Goal: Task Accomplishment & Management: Use online tool/utility

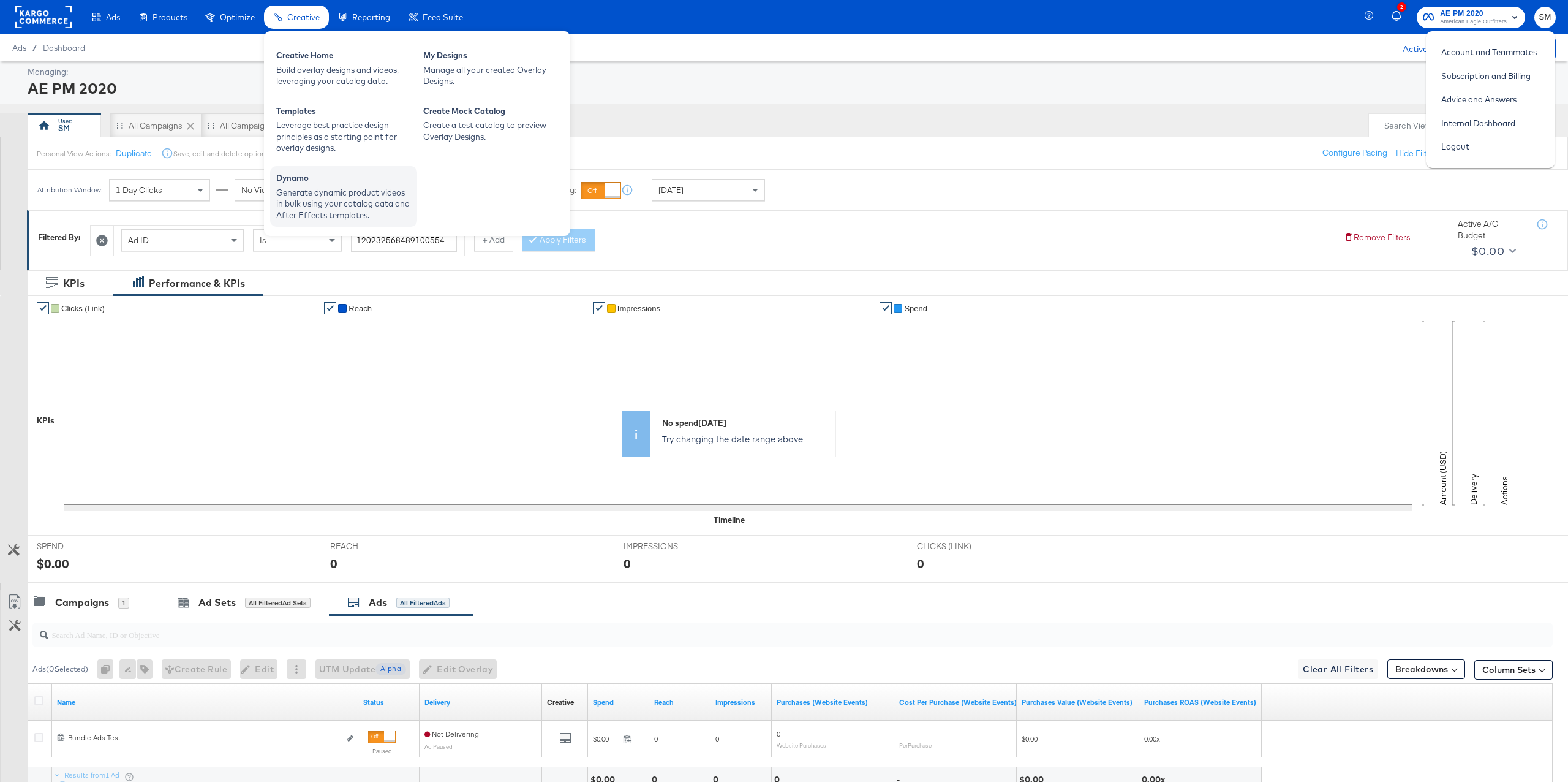
click at [316, 199] on div "Generate dynamic product videos in bulk using your catalog data and After Effec…" at bounding box center [343, 204] width 135 height 34
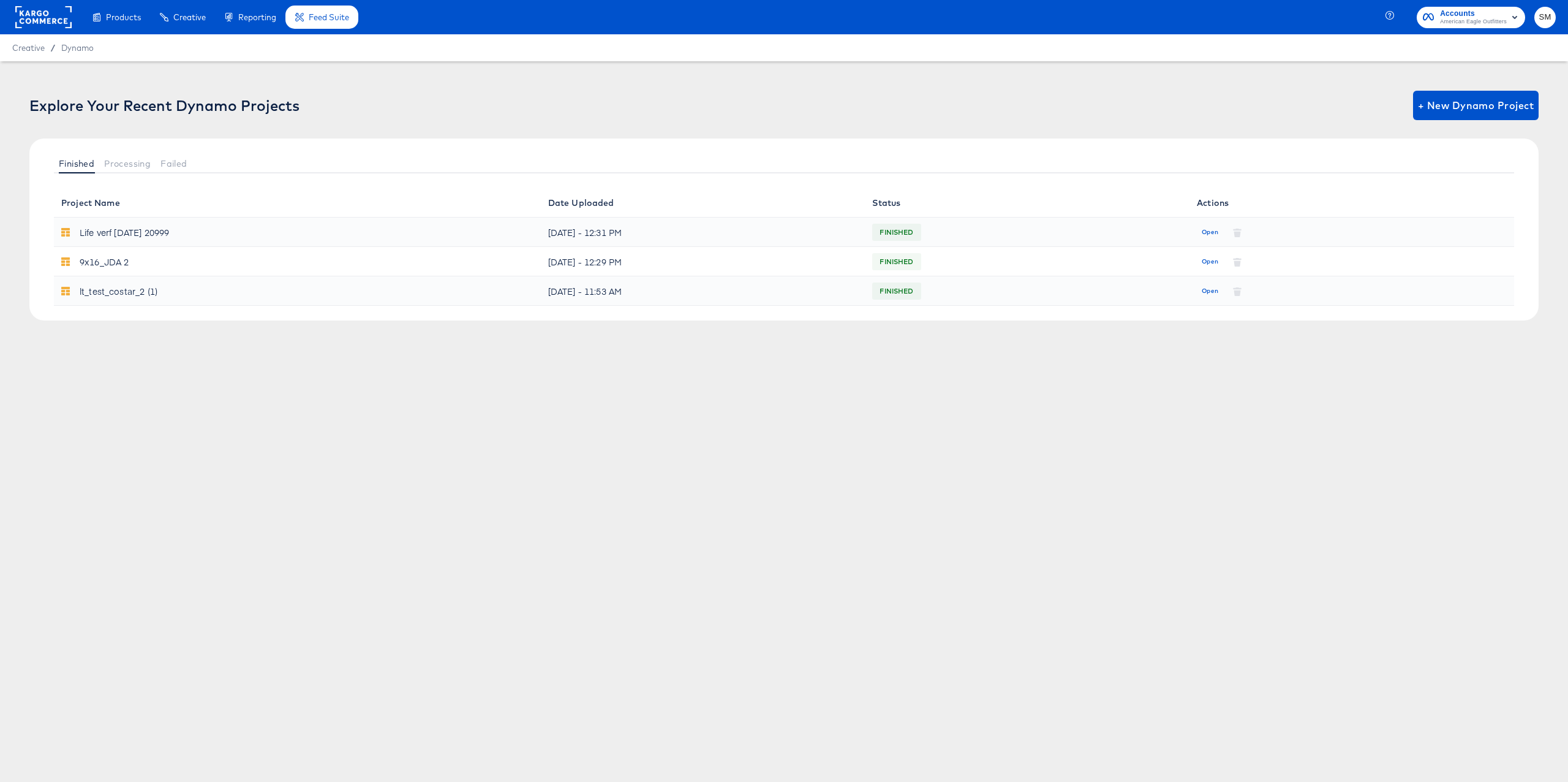
click at [1441, 20] on span "American Eagle Outfitters" at bounding box center [1474, 22] width 67 height 10
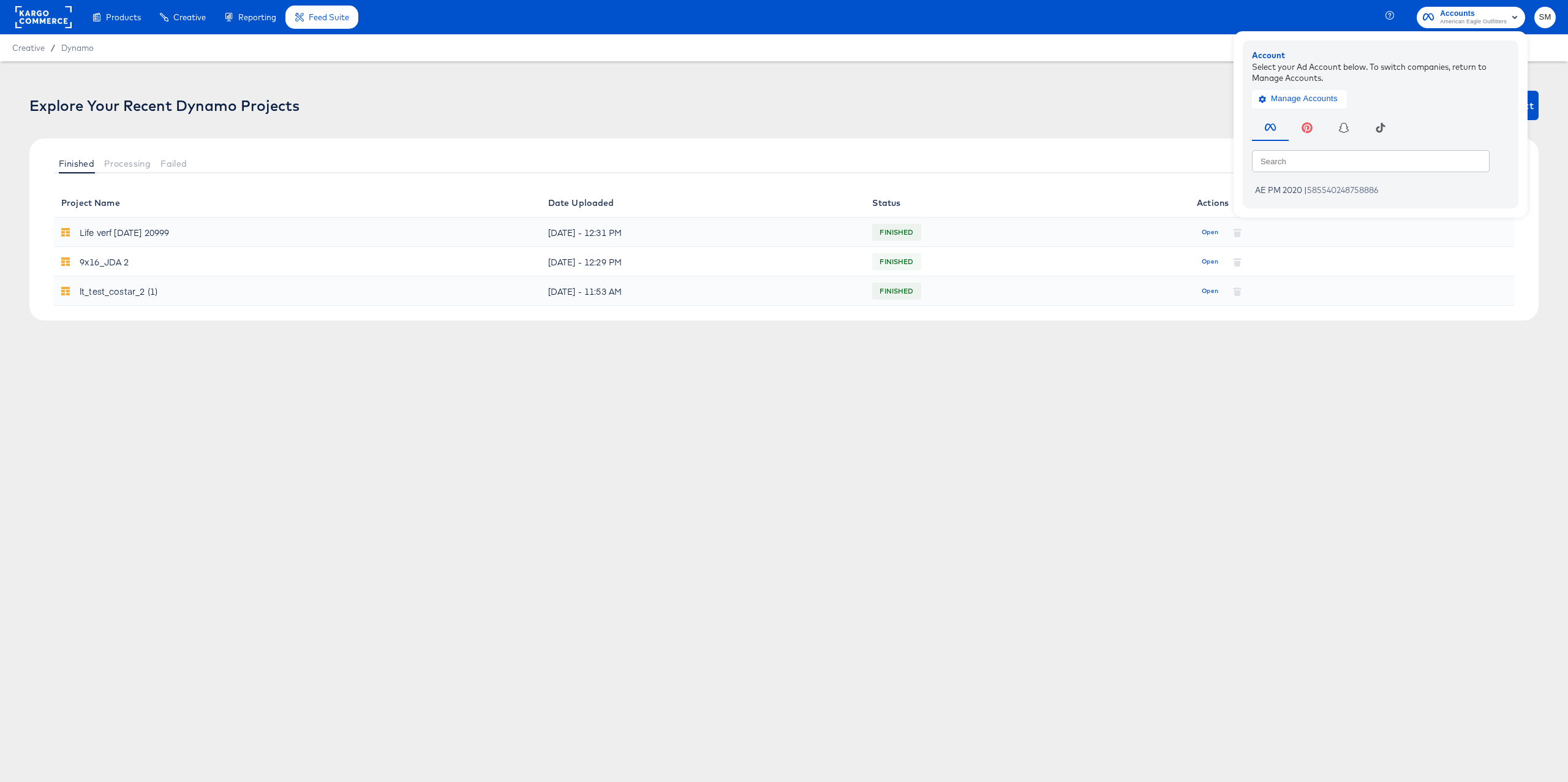
click at [122, 52] on div "Creative / Dynamo" at bounding box center [784, 48] width 1568 height 27
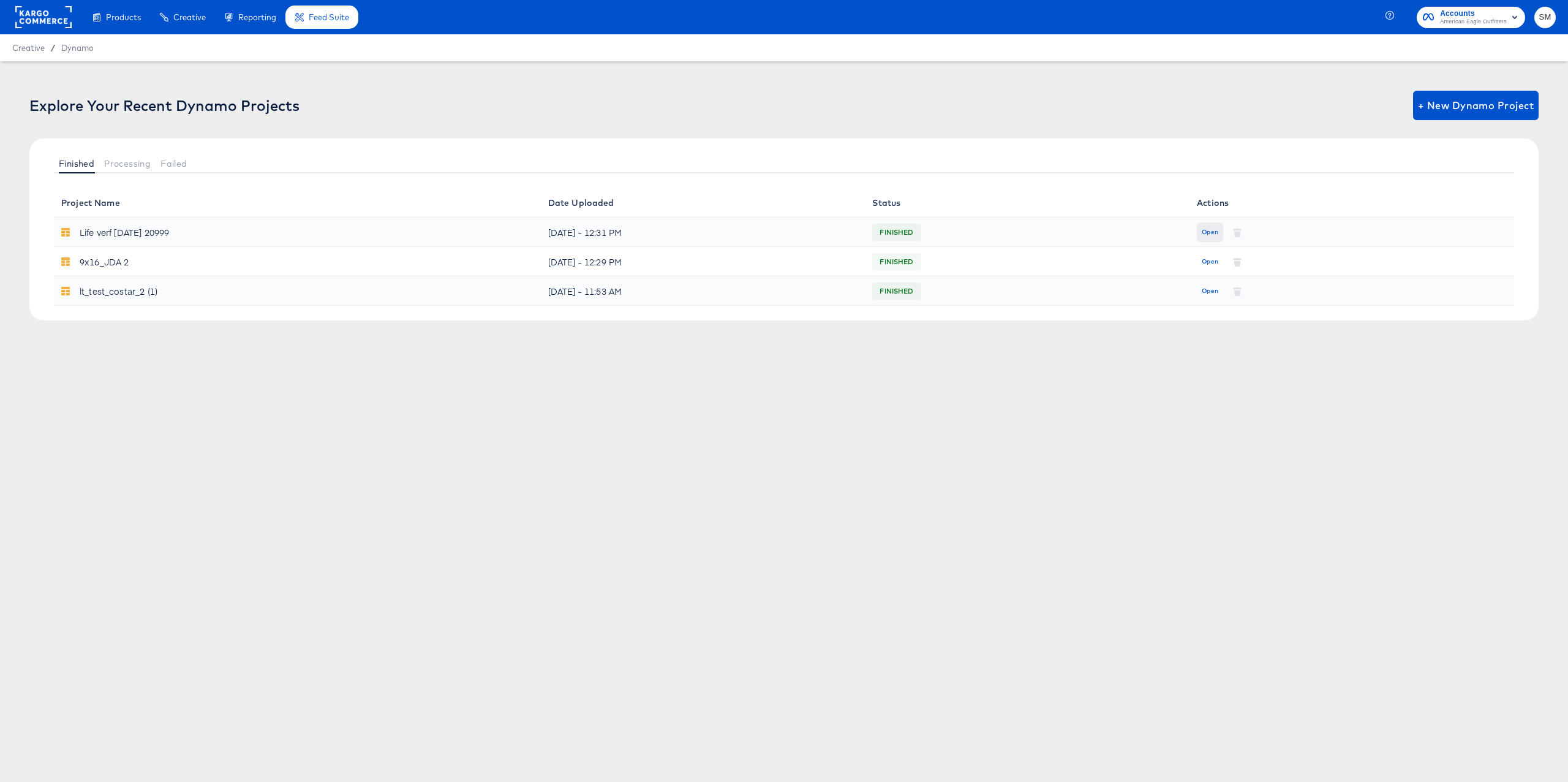
click at [1205, 232] on span "Open" at bounding box center [1210, 233] width 16 height 12
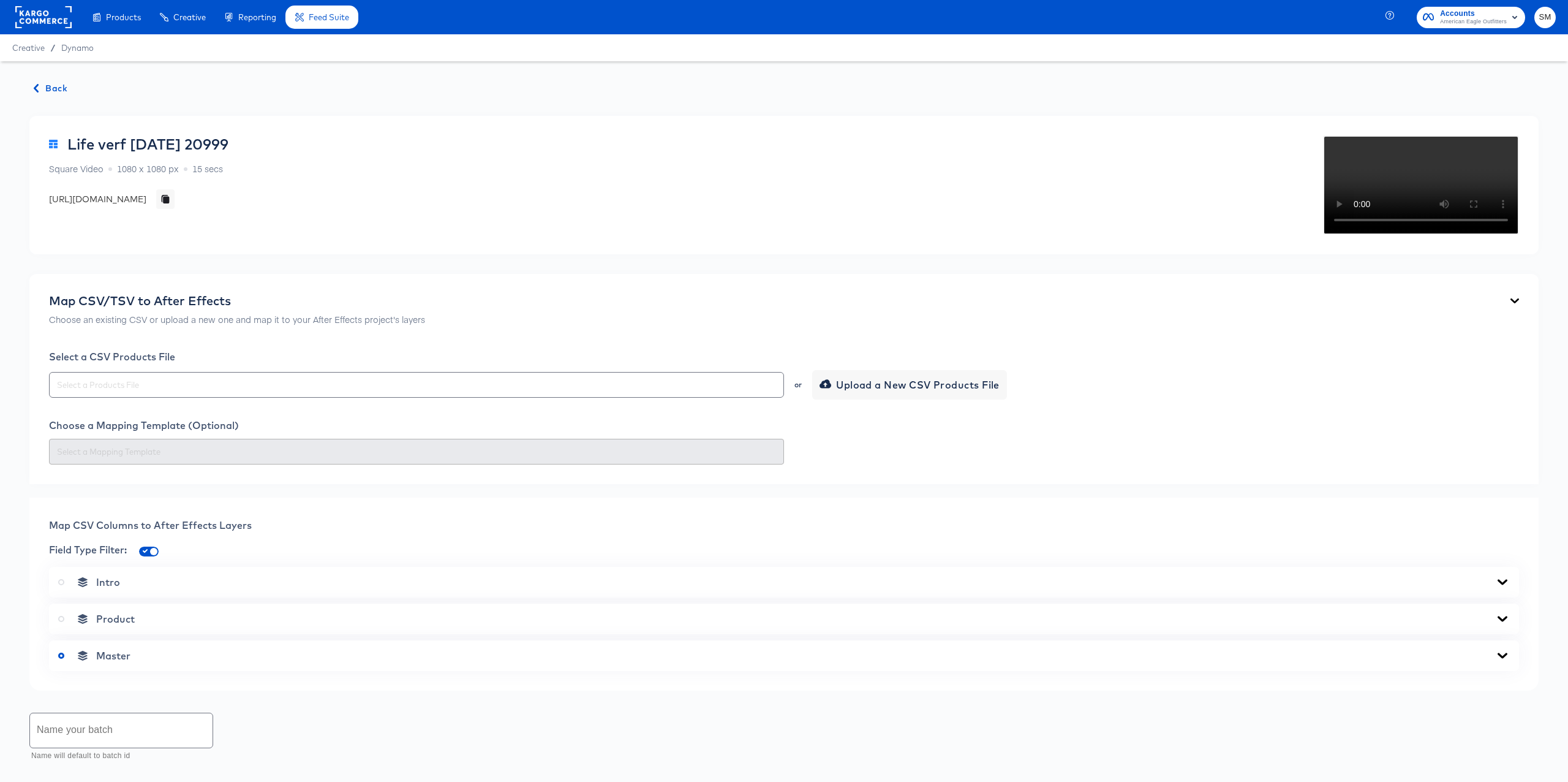
click at [52, 85] on span "Back" at bounding box center [51, 88] width 34 height 15
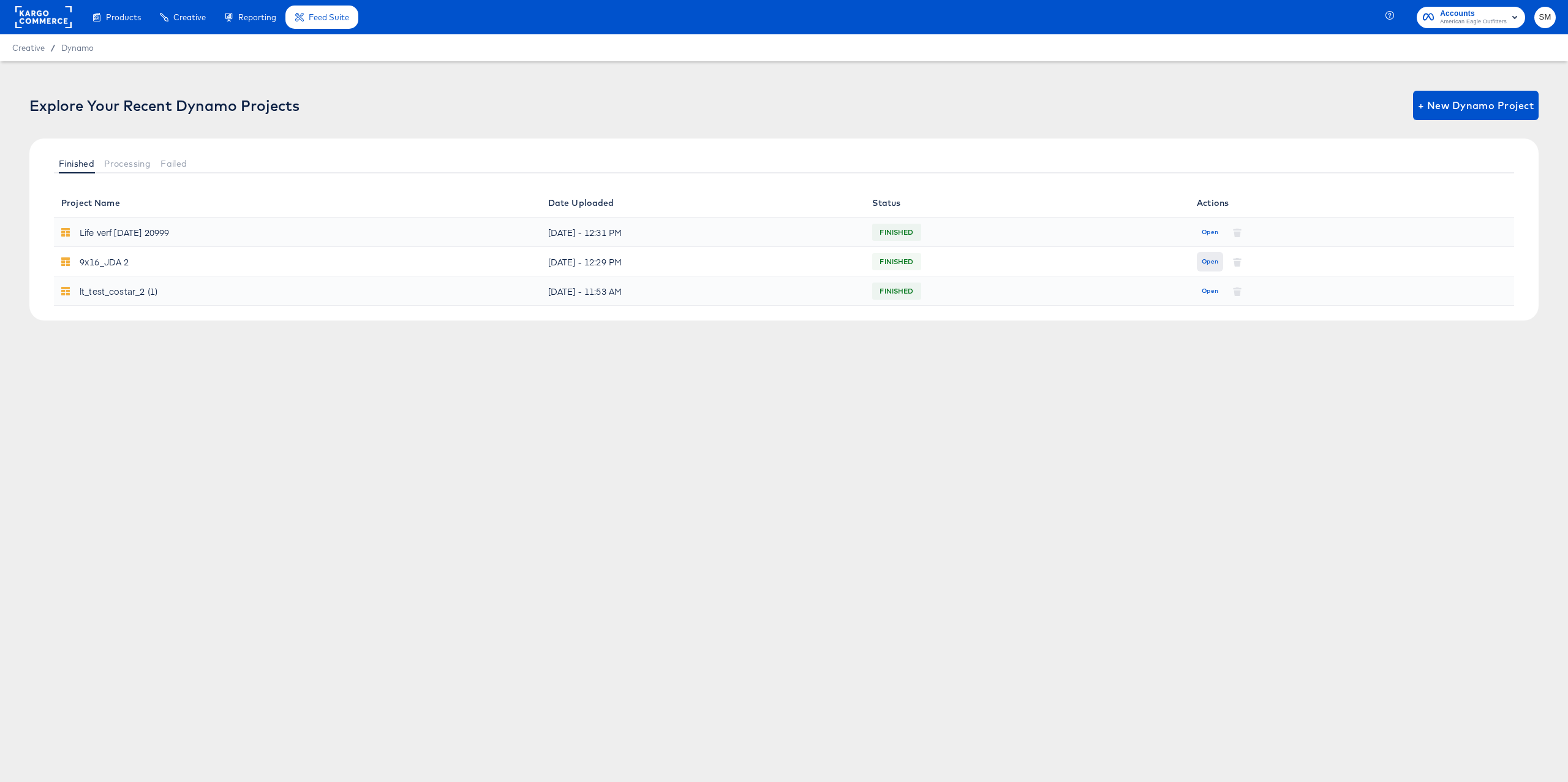
click at [1207, 260] on span "Open" at bounding box center [1210, 262] width 16 height 12
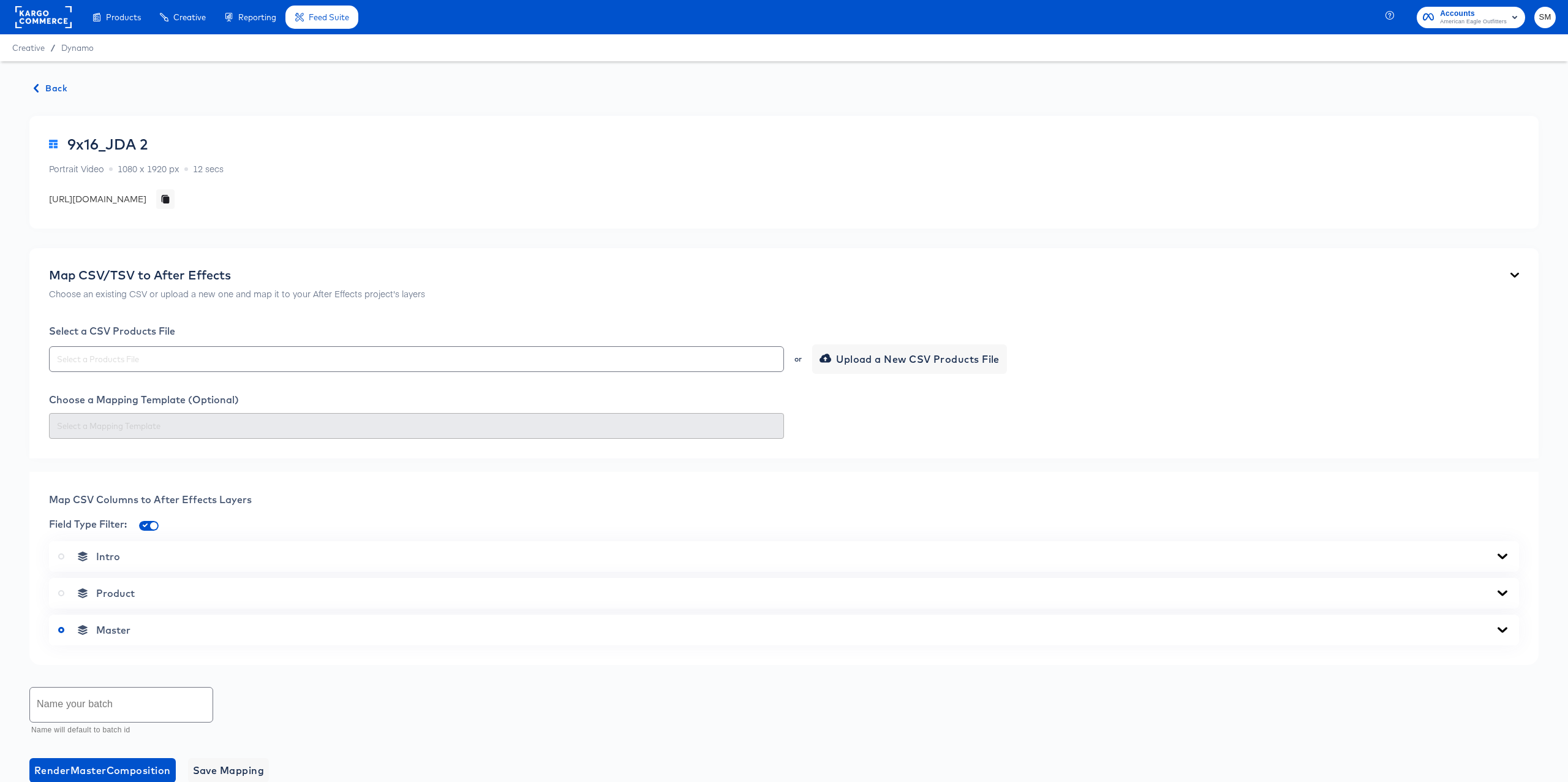
click at [57, 89] on span "Back" at bounding box center [51, 88] width 34 height 15
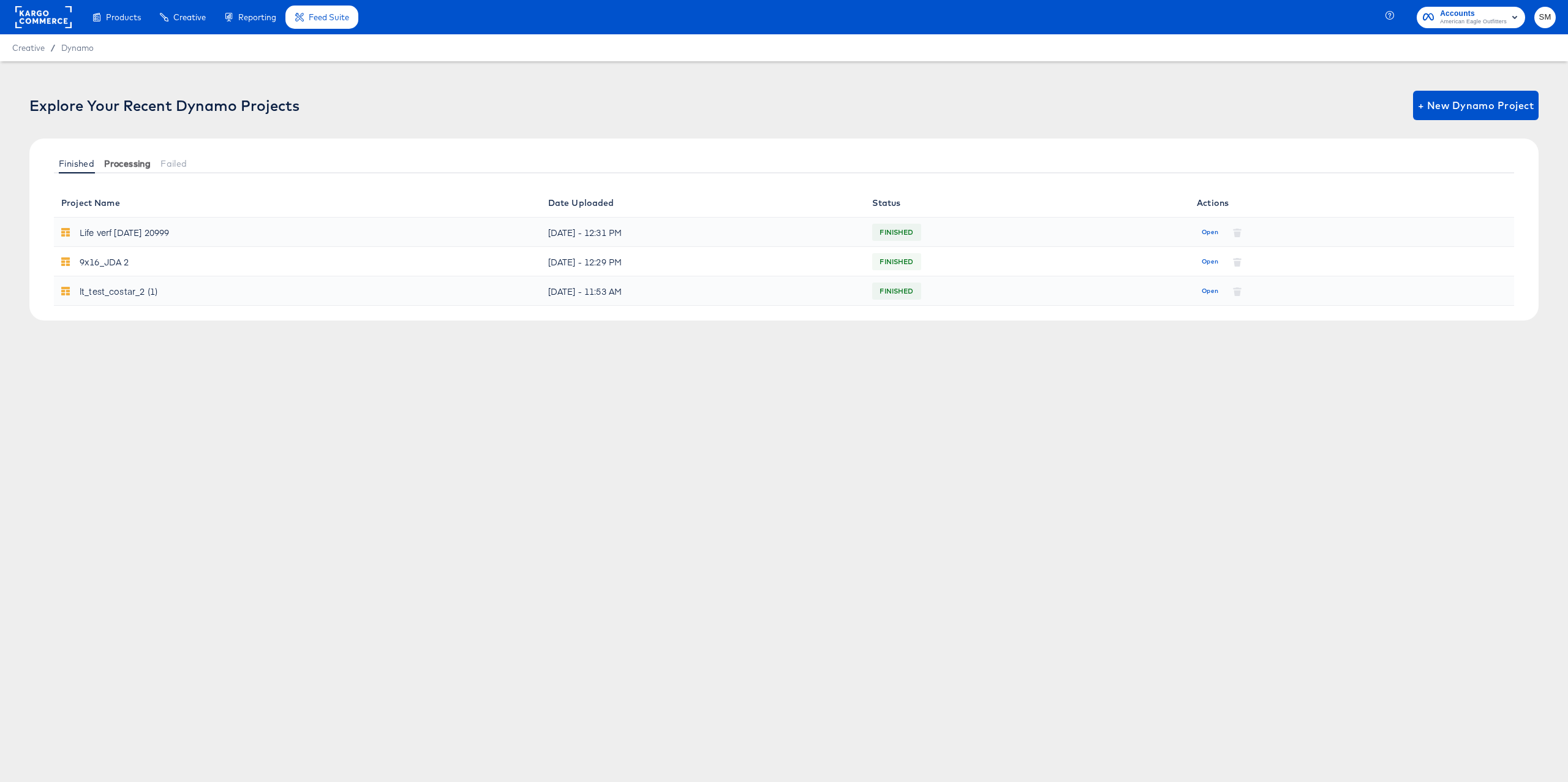
click at [124, 164] on span "Processing" at bounding box center [127, 164] width 47 height 10
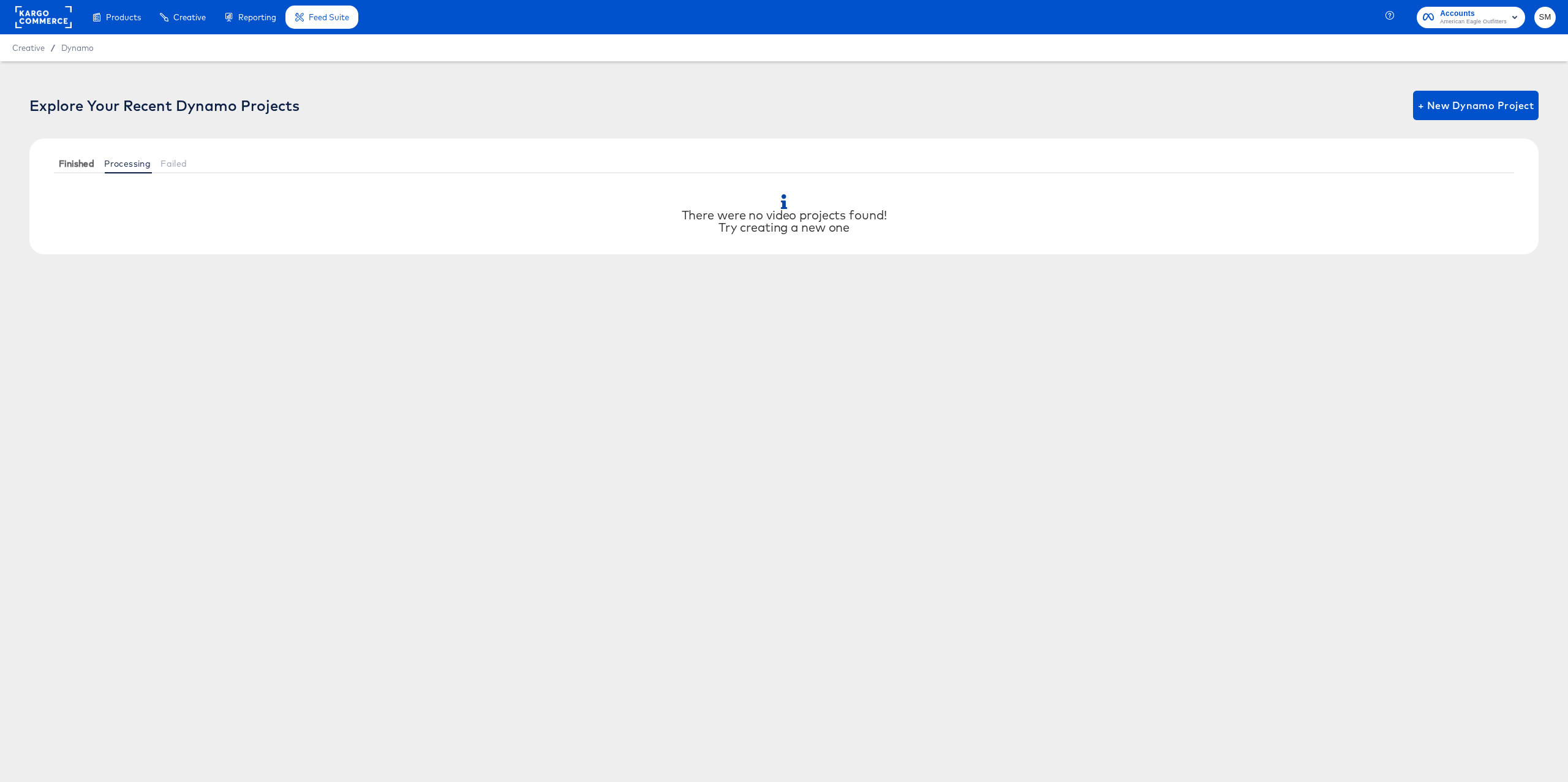
click at [91, 164] on span "Finished" at bounding box center [76, 164] width 35 height 10
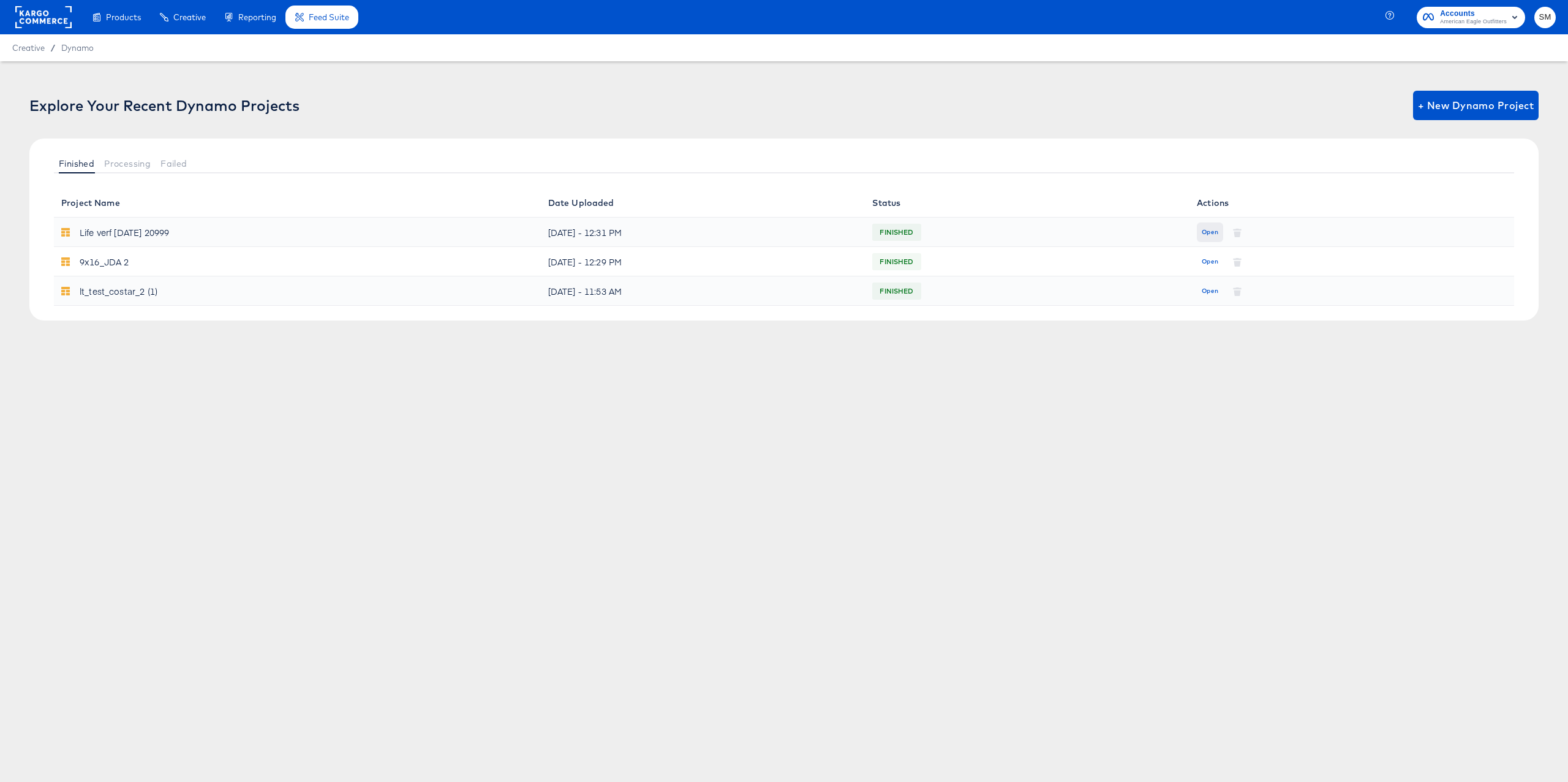
click at [1211, 231] on span "Open" at bounding box center [1210, 233] width 16 height 12
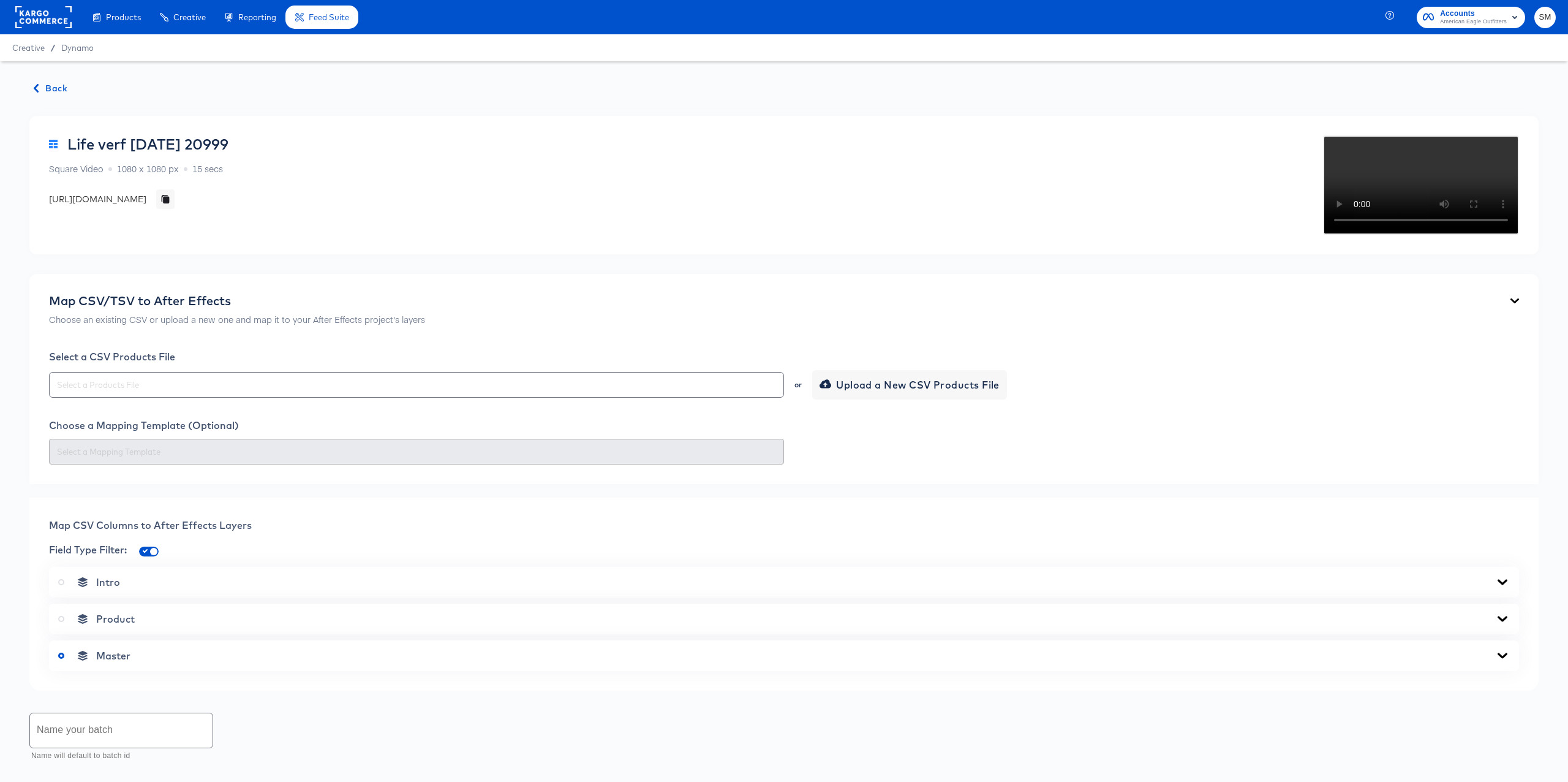
click at [57, 19] on rect at bounding box center [43, 16] width 57 height 22
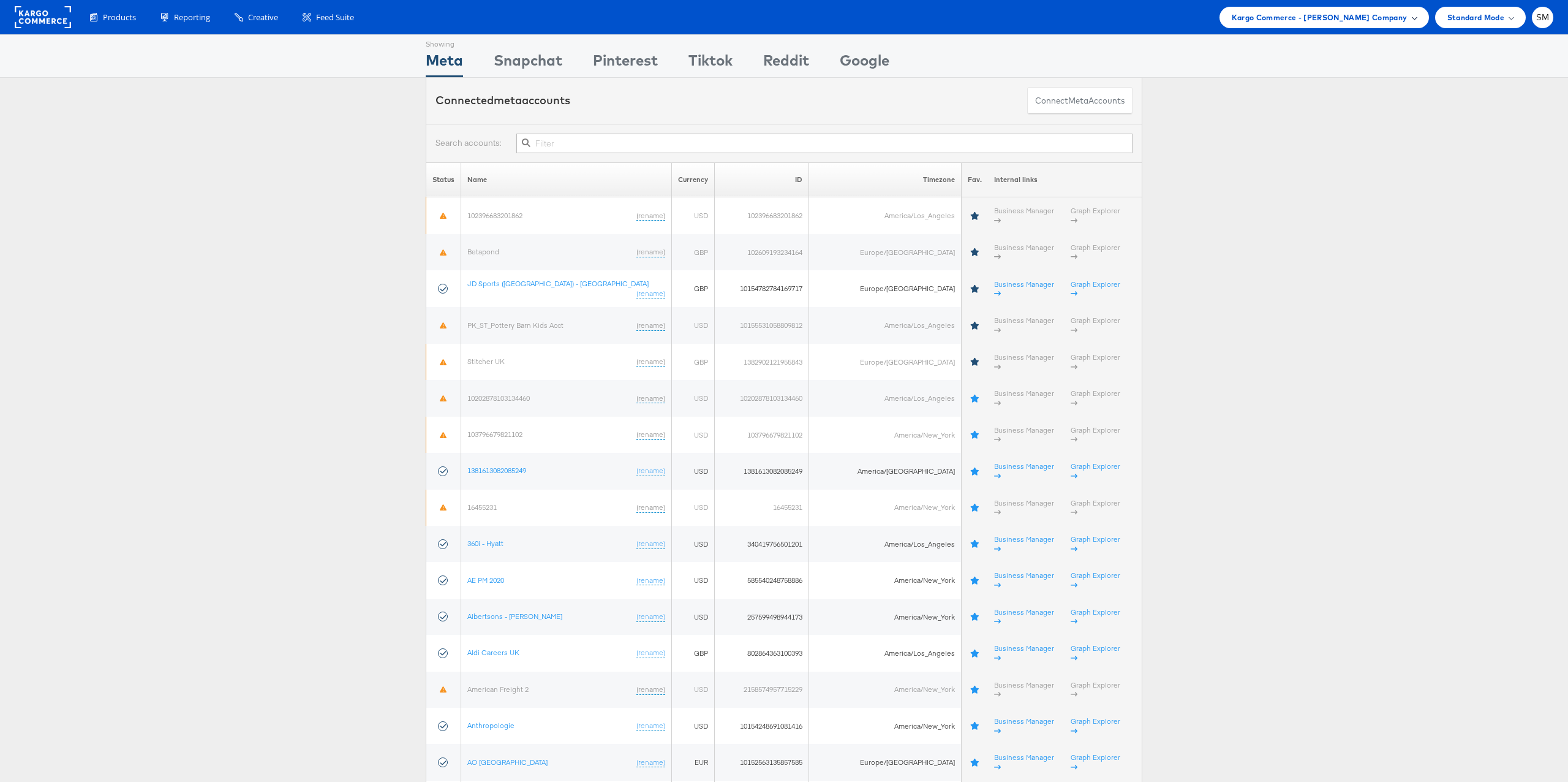
click at [1328, 15] on span "Kargo Commerce - Stephen Millea Company" at bounding box center [1319, 17] width 175 height 12
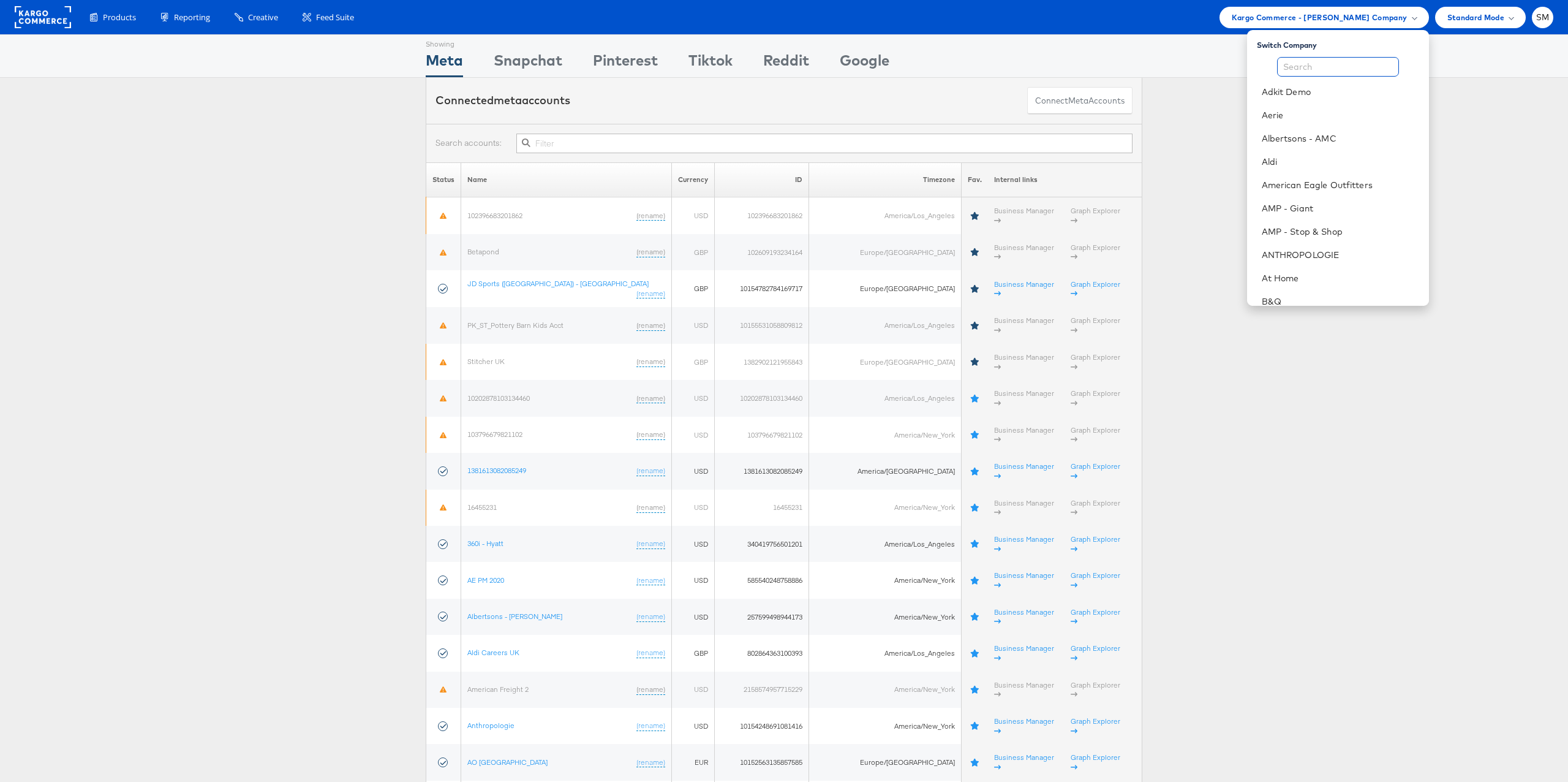
click at [1286, 63] on input "text" at bounding box center [1338, 66] width 122 height 19
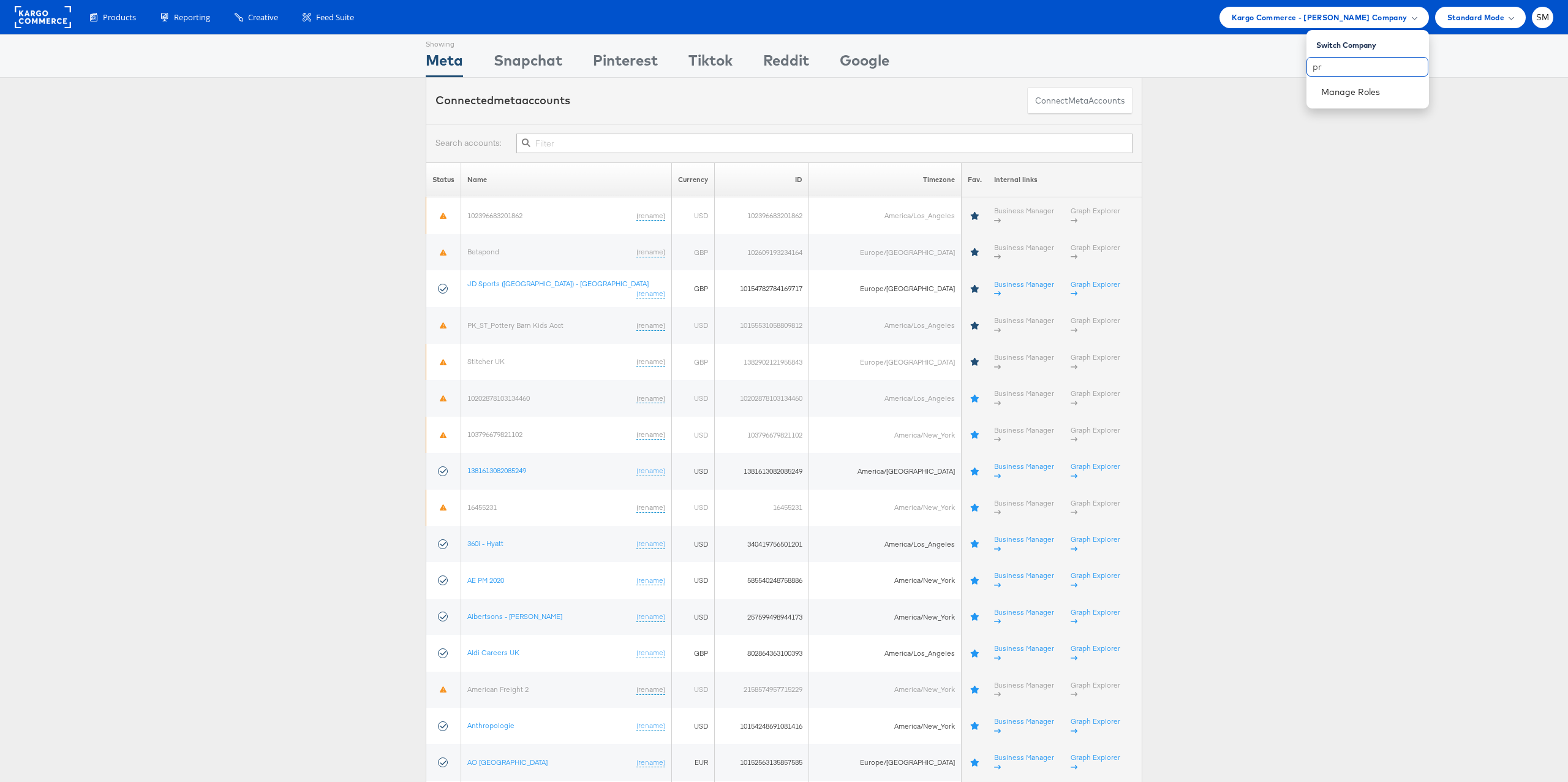
type input "p"
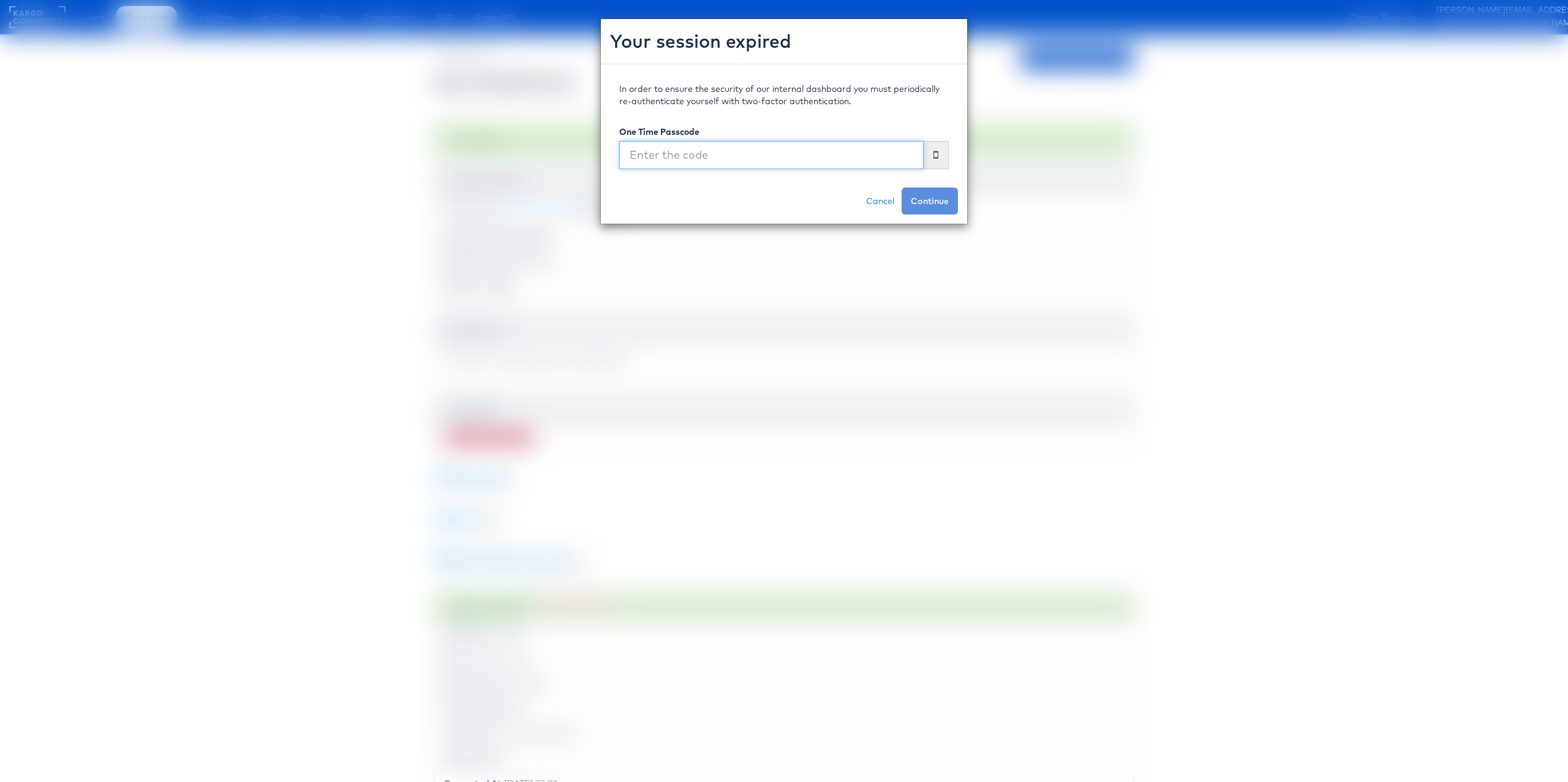
click at [764, 162] on input "text" at bounding box center [772, 154] width 305 height 28
click at [771, 160] on input "text" at bounding box center [772, 154] width 305 height 28
type input "832790"
click at [902, 188] on button "Continue" at bounding box center [930, 201] width 57 height 27
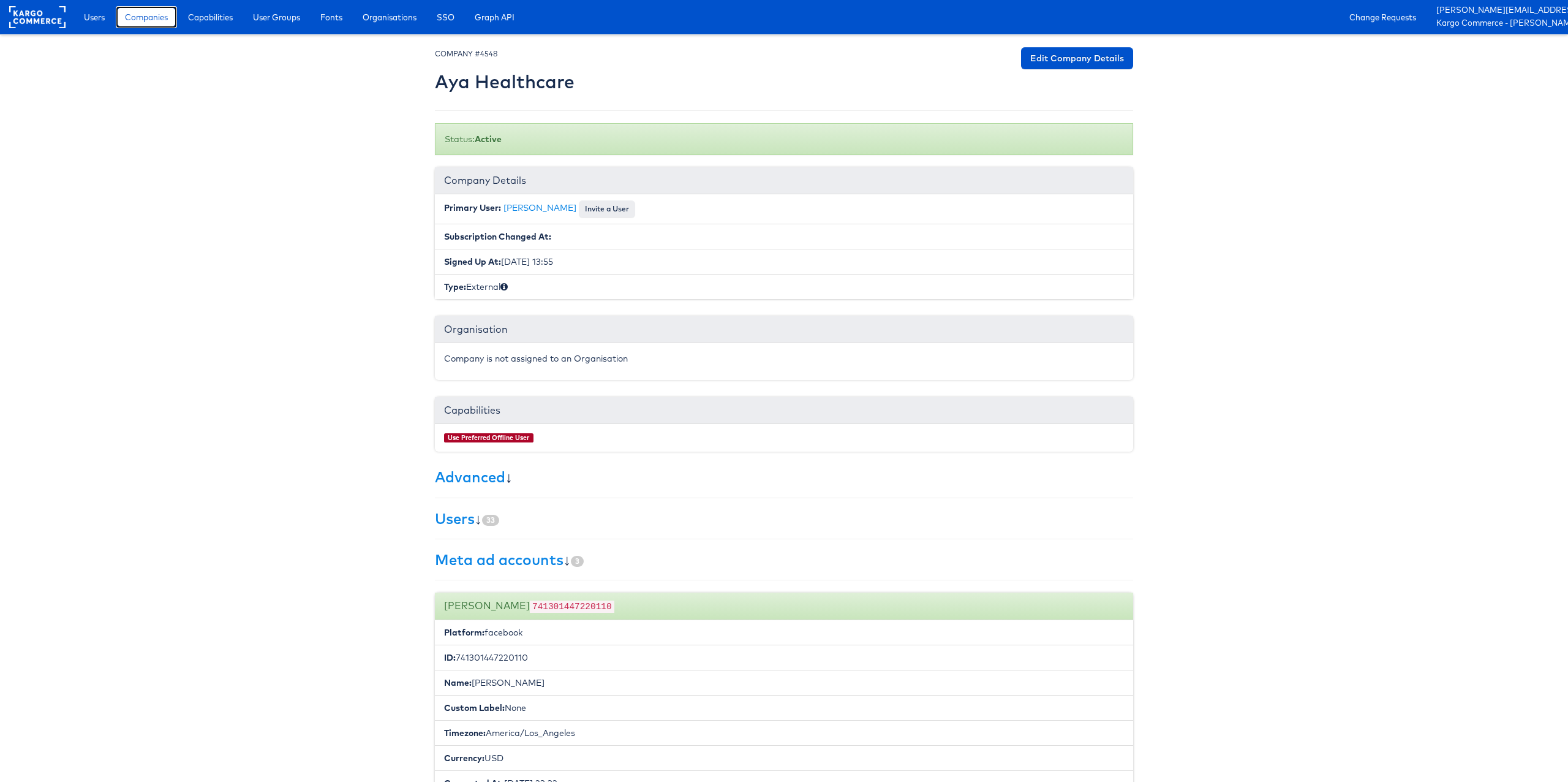
click at [150, 19] on span "Companies" at bounding box center [146, 17] width 43 height 12
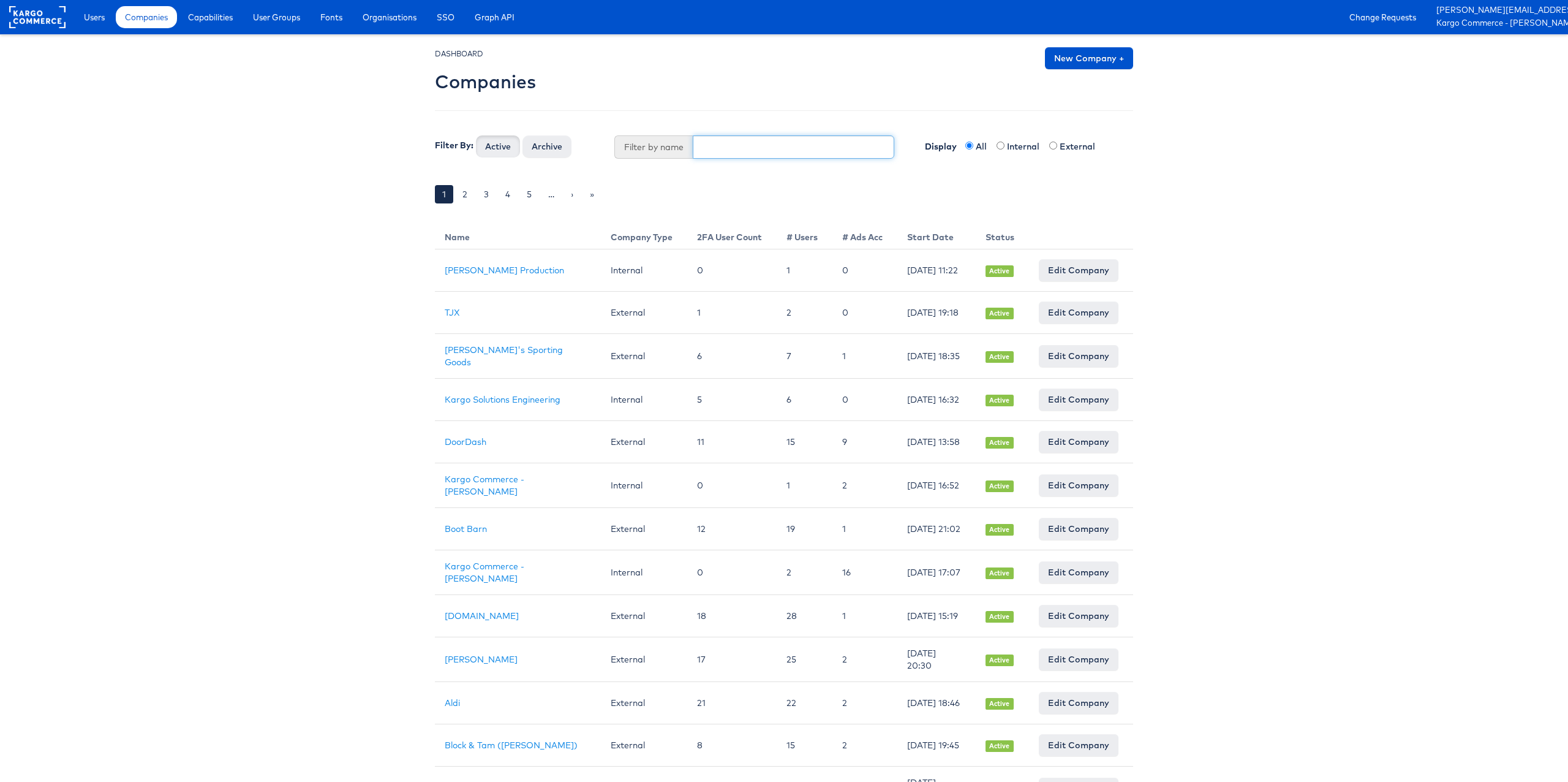
click at [743, 152] on input "text" at bounding box center [794, 147] width 202 height 23
click at [100, 19] on span "Users" at bounding box center [95, 17] width 21 height 12
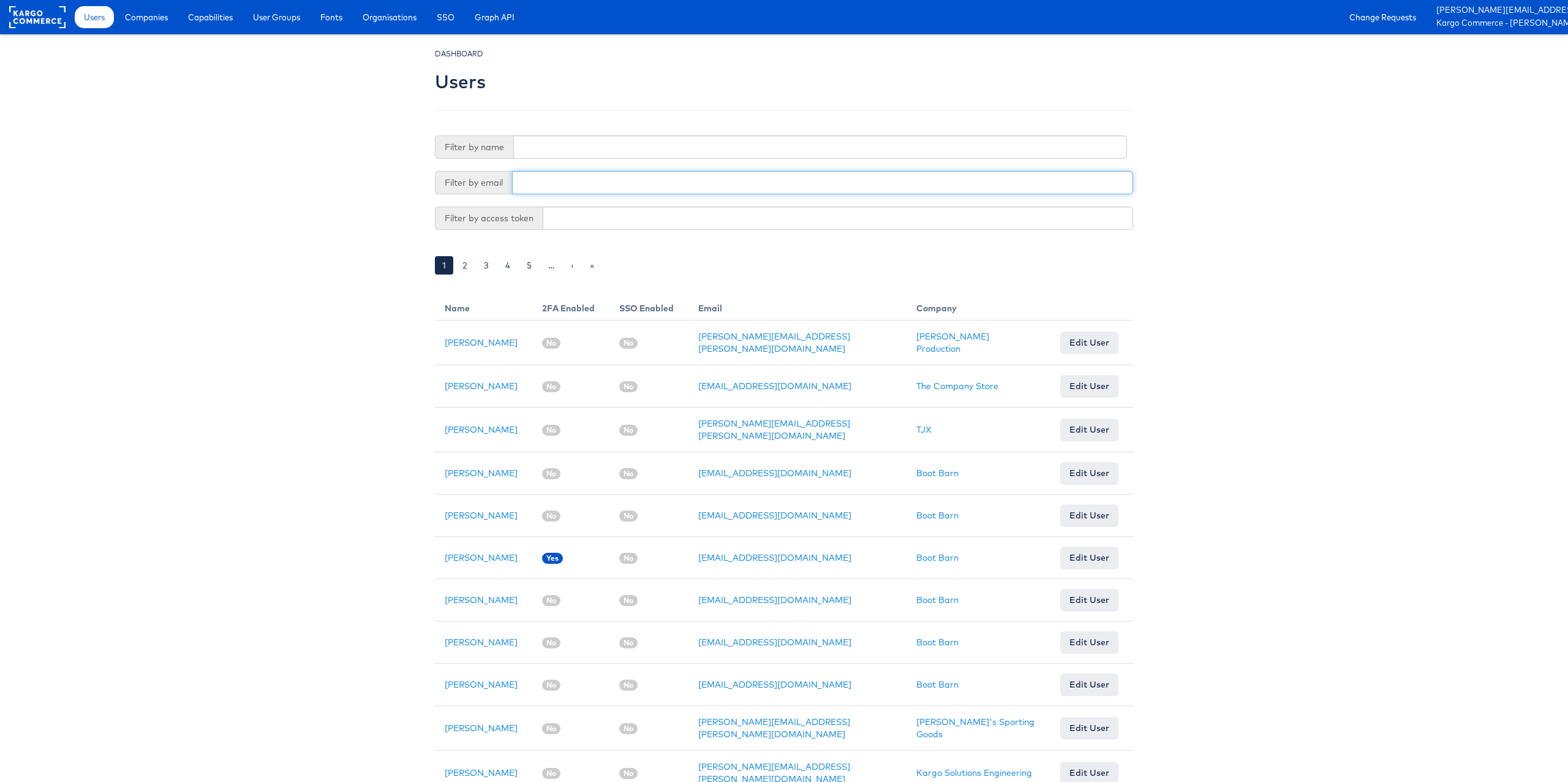
click at [538, 179] on input "text" at bounding box center [822, 182] width 621 height 23
click at [142, 20] on span "Companies" at bounding box center [146, 17] width 43 height 12
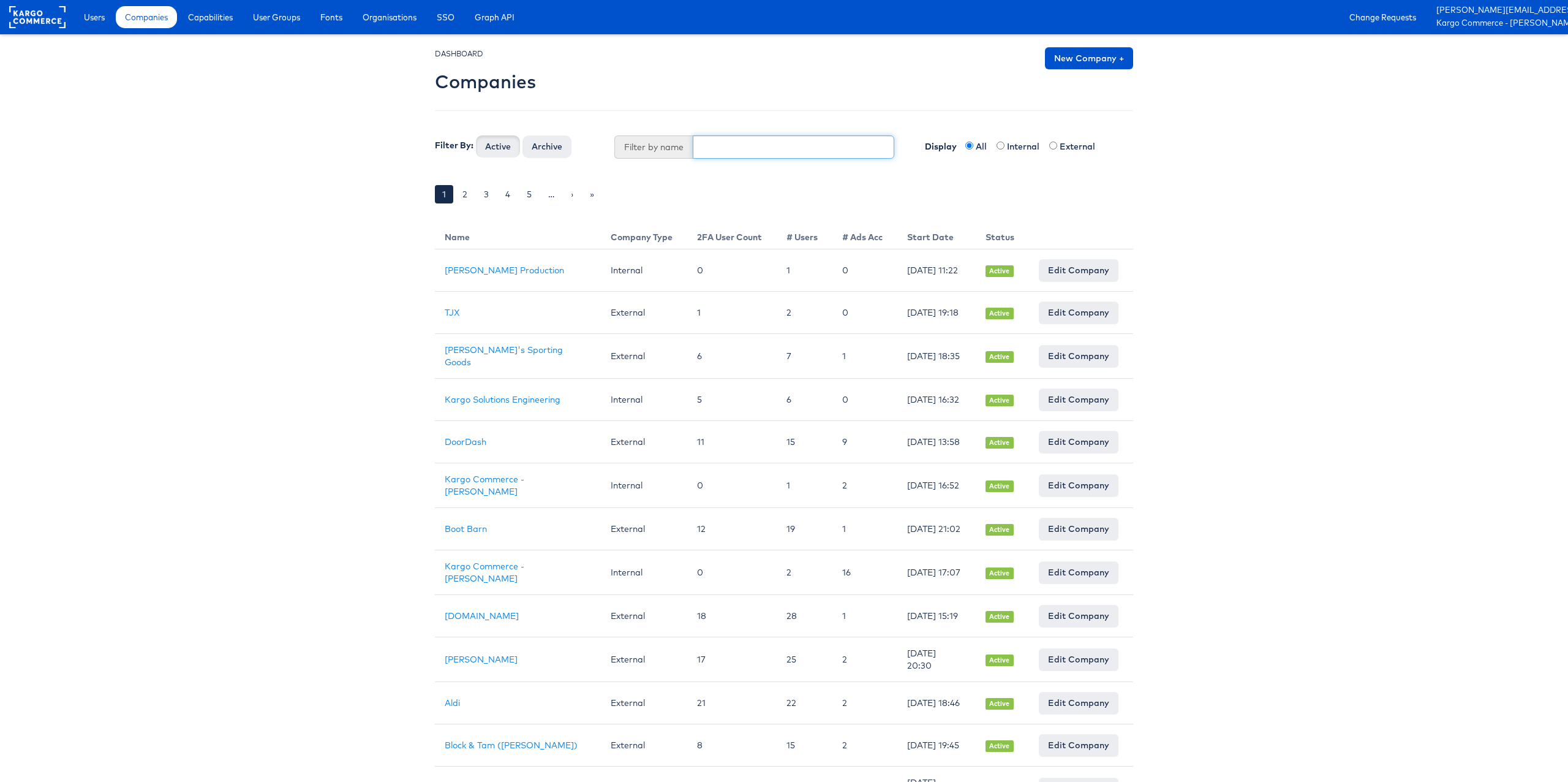
click at [727, 151] on input "text" at bounding box center [794, 147] width 202 height 23
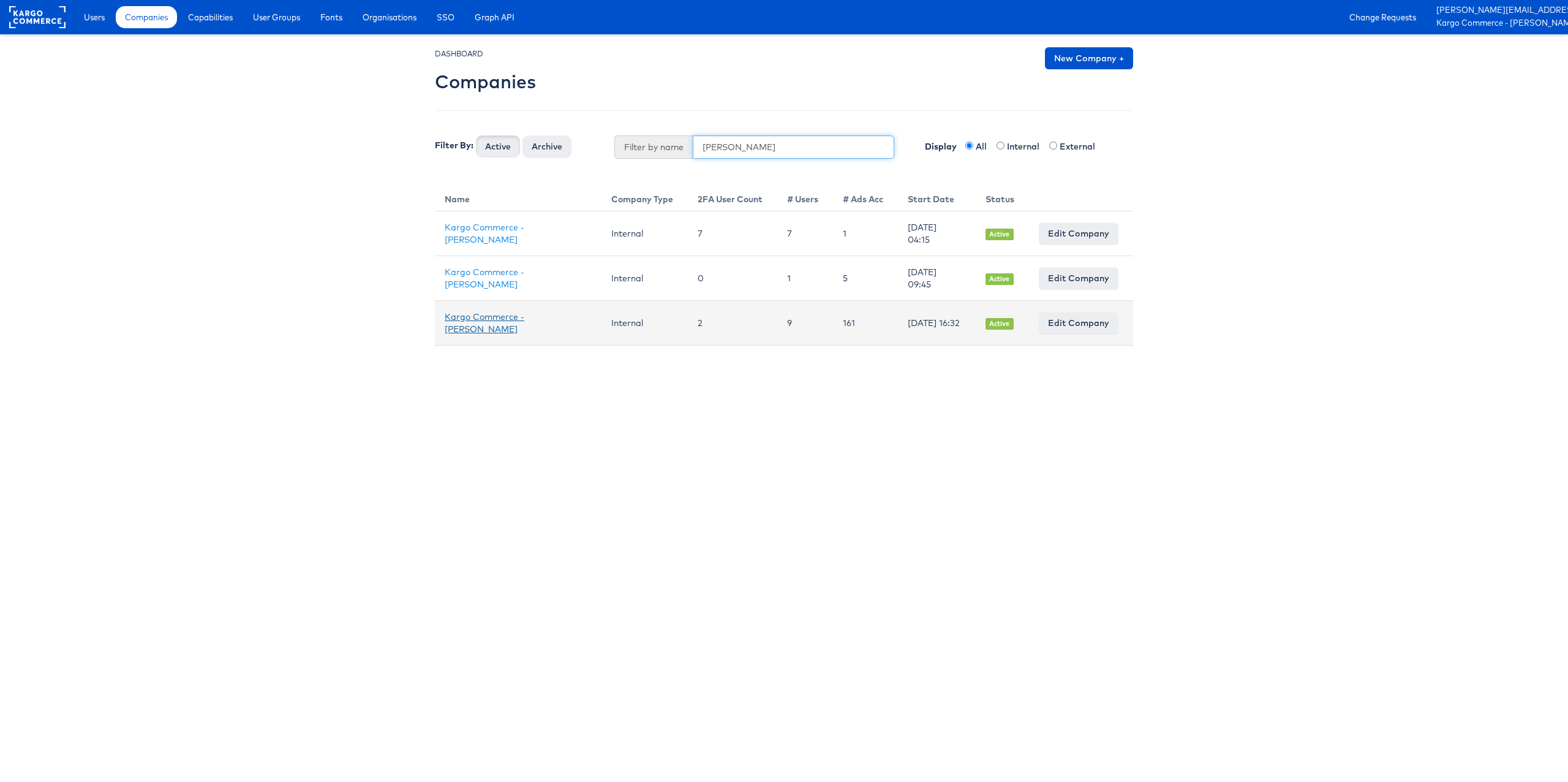
type input "stephen"
click at [490, 320] on link "Kargo Commerce - [PERSON_NAME]" at bounding box center [484, 323] width 80 height 23
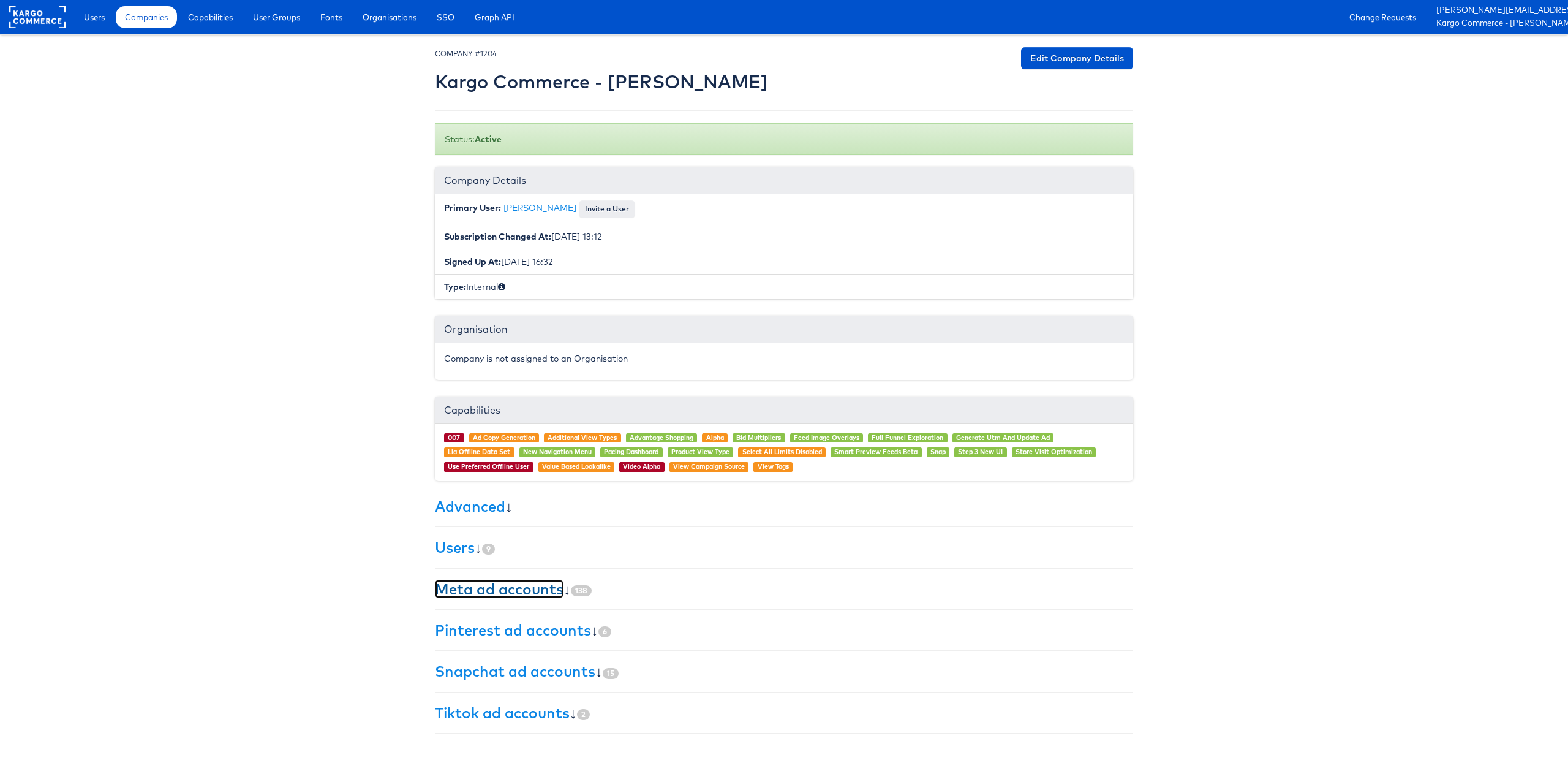
click at [510, 584] on link "Meta ad accounts" at bounding box center [499, 588] width 128 height 18
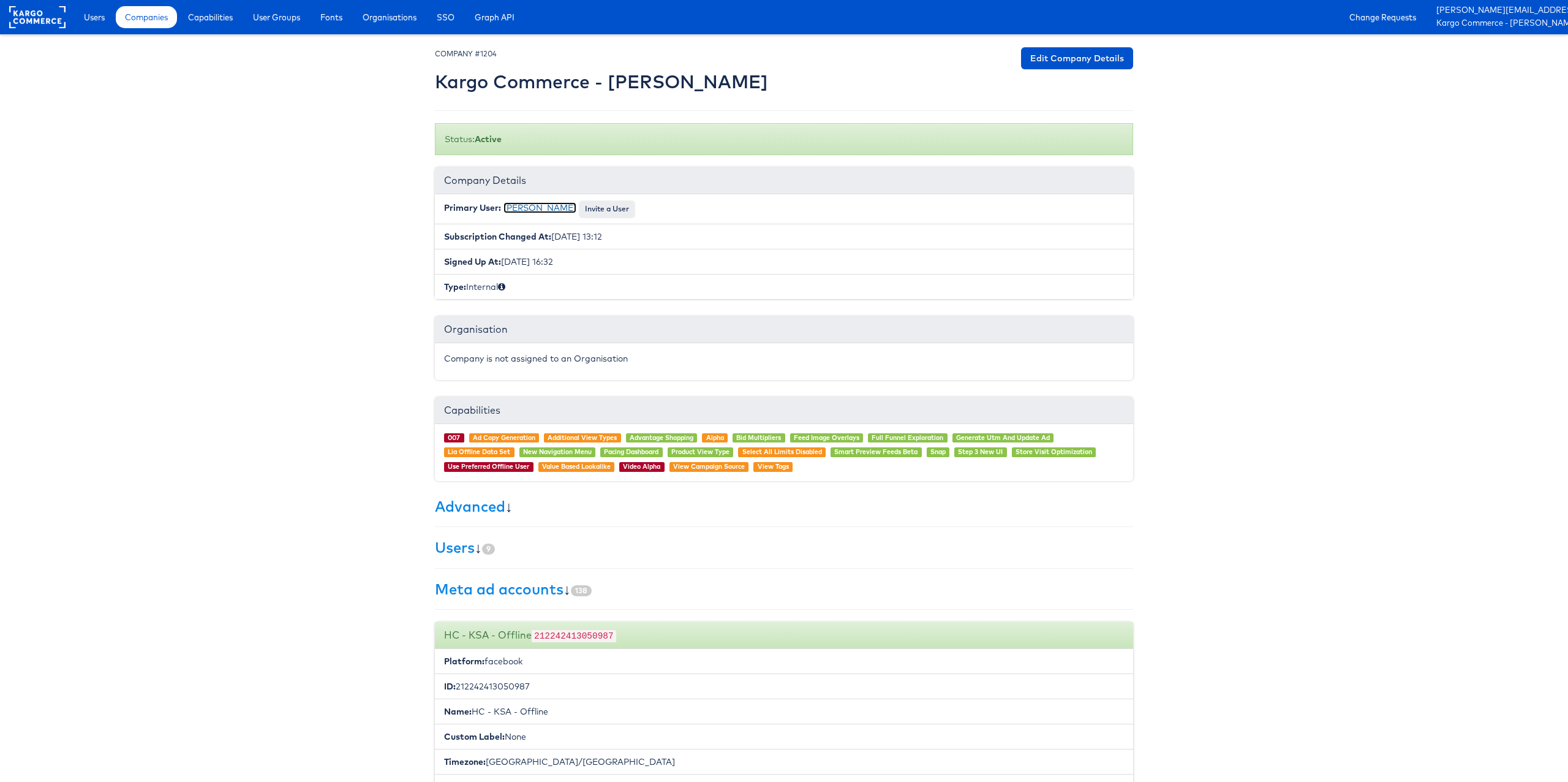
drag, startPoint x: 544, startPoint y: 206, endPoint x: 410, endPoint y: 259, distance: 144.1
click at [544, 206] on link "Stephen Millea" at bounding box center [540, 208] width 73 height 12
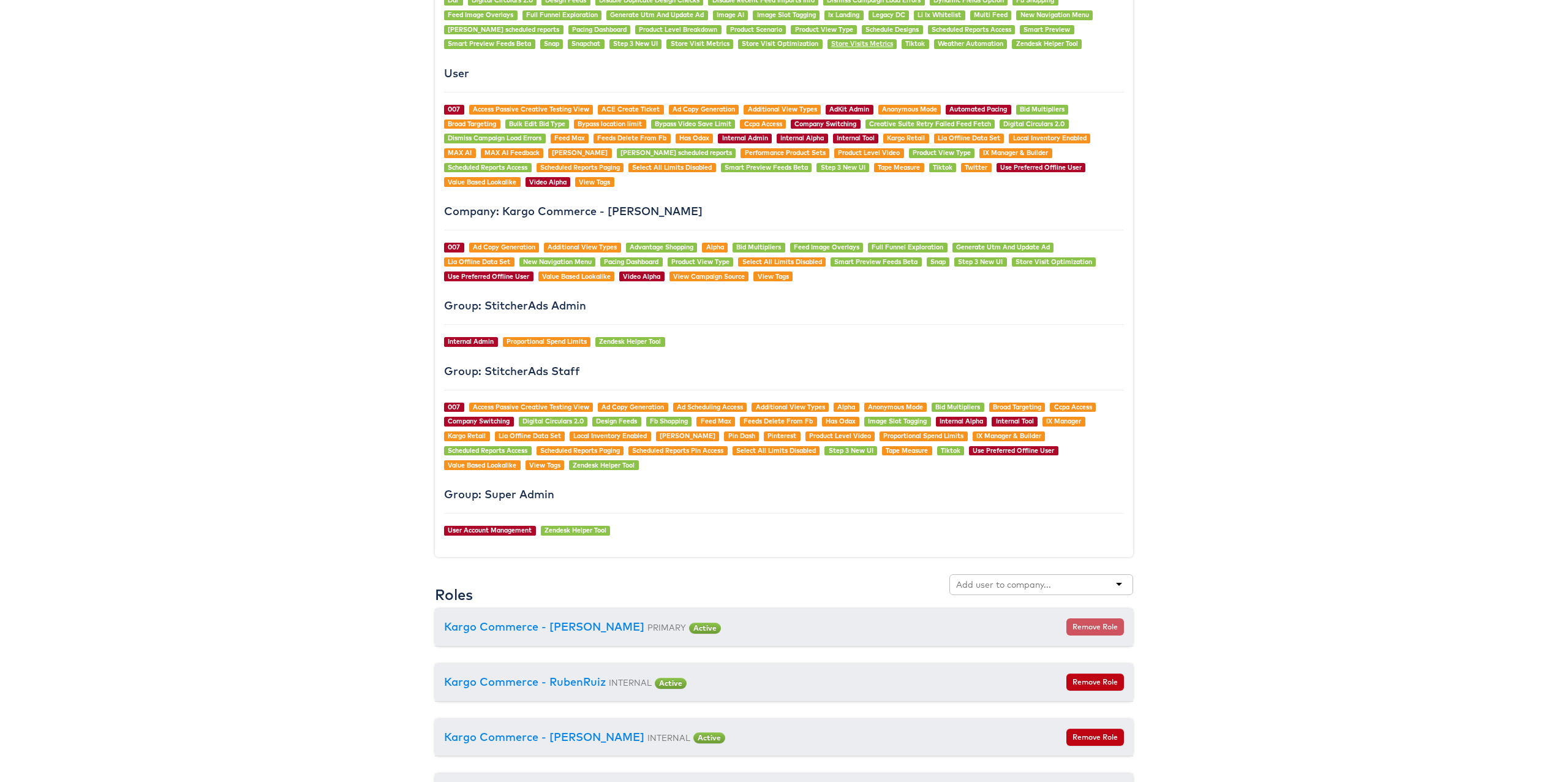
scroll to position [1269, 0]
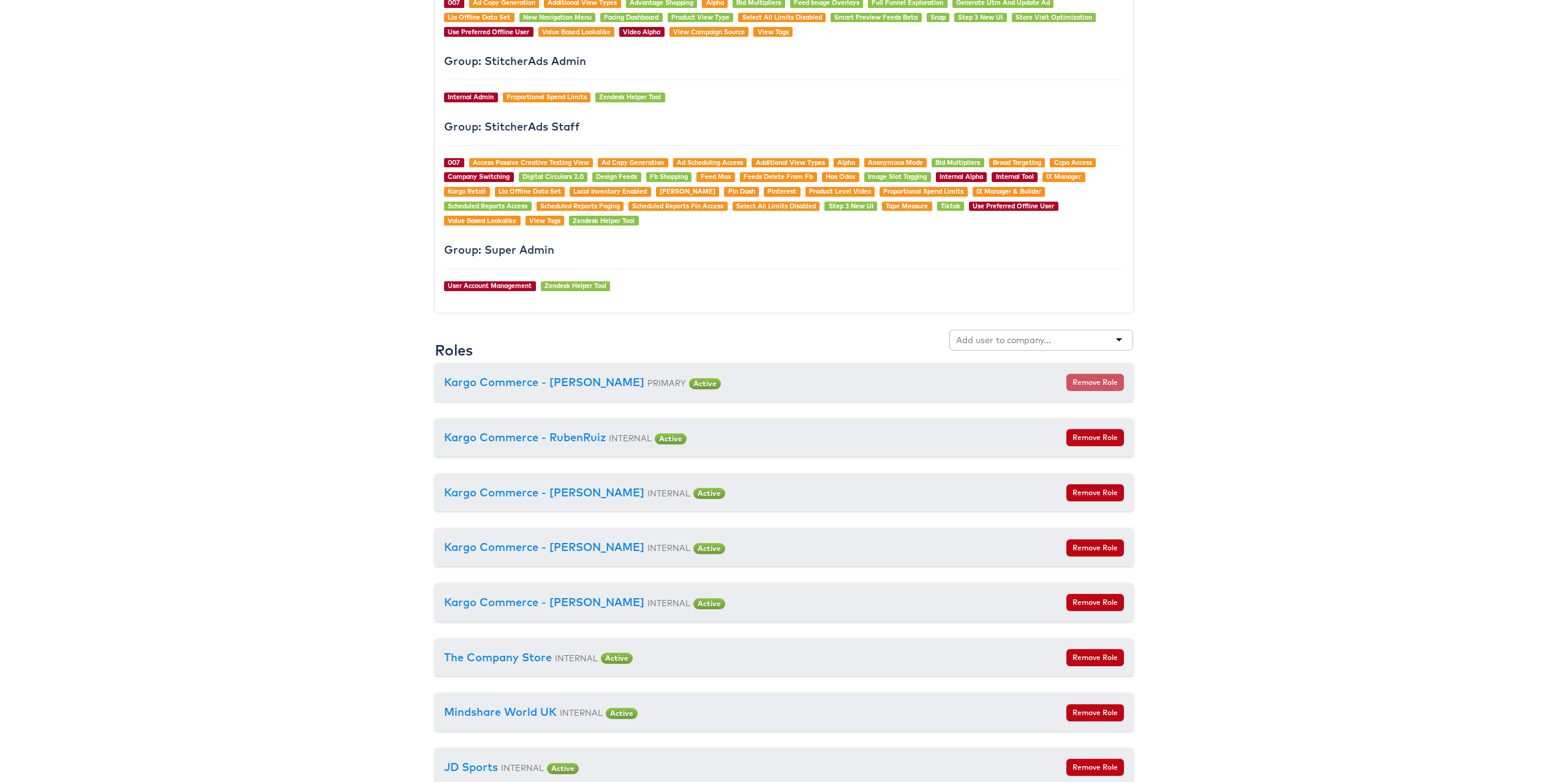
click at [999, 340] on input "text" at bounding box center [1004, 339] width 97 height 12
type input "pri"
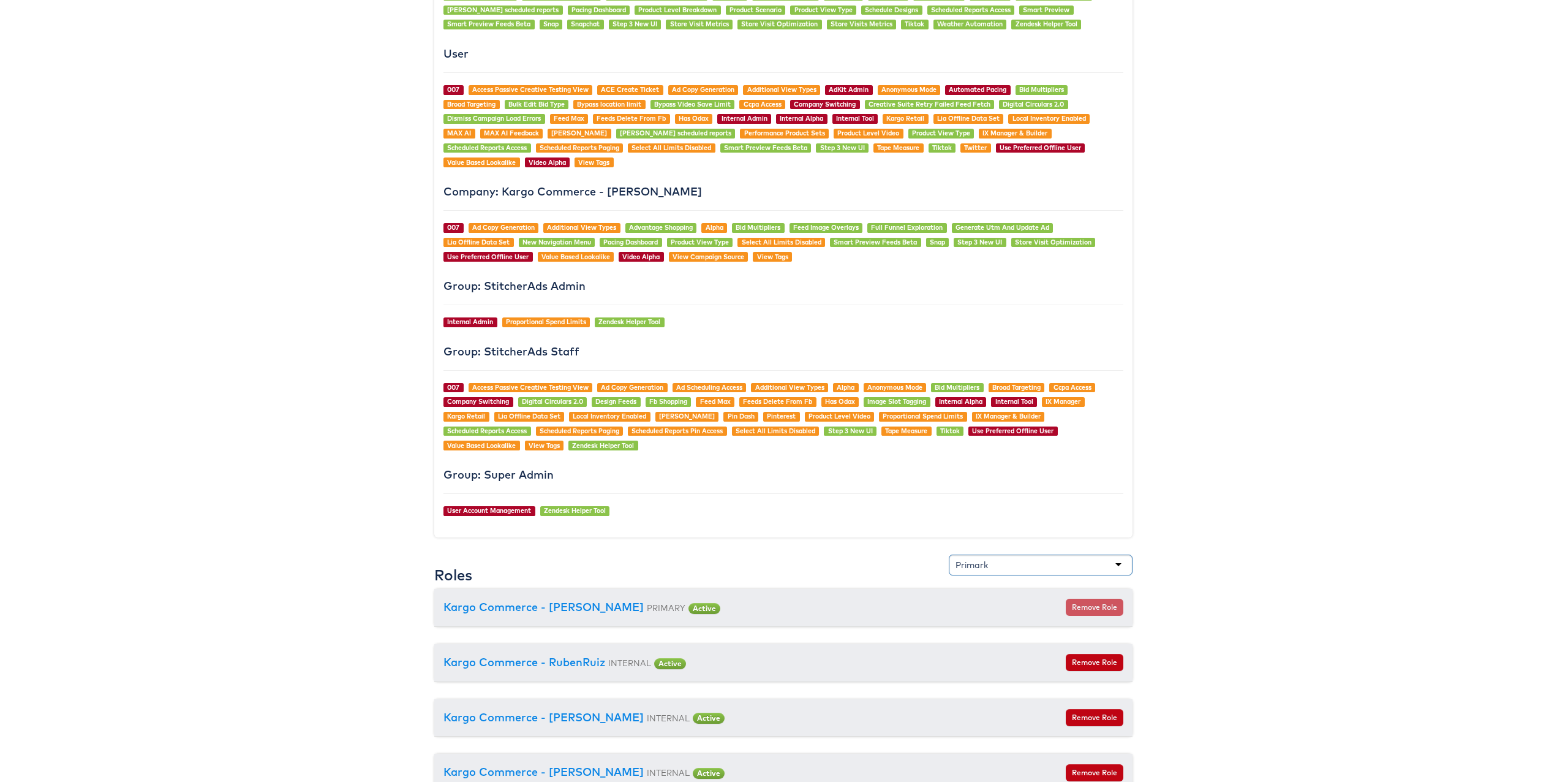
scroll to position [961, 1]
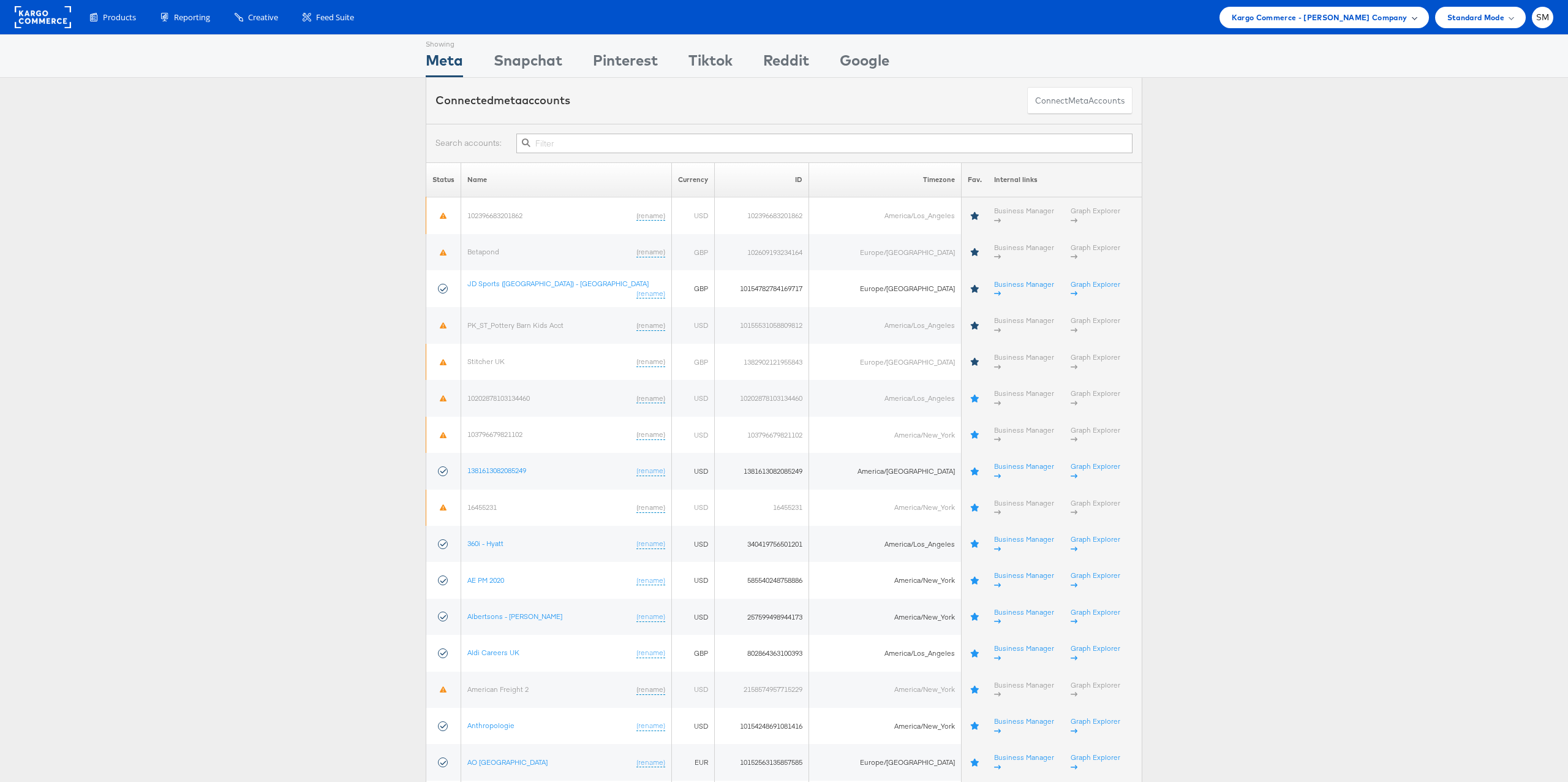
click at [1302, 16] on span "Kargo Commerce - [PERSON_NAME] Company" at bounding box center [1319, 17] width 175 height 12
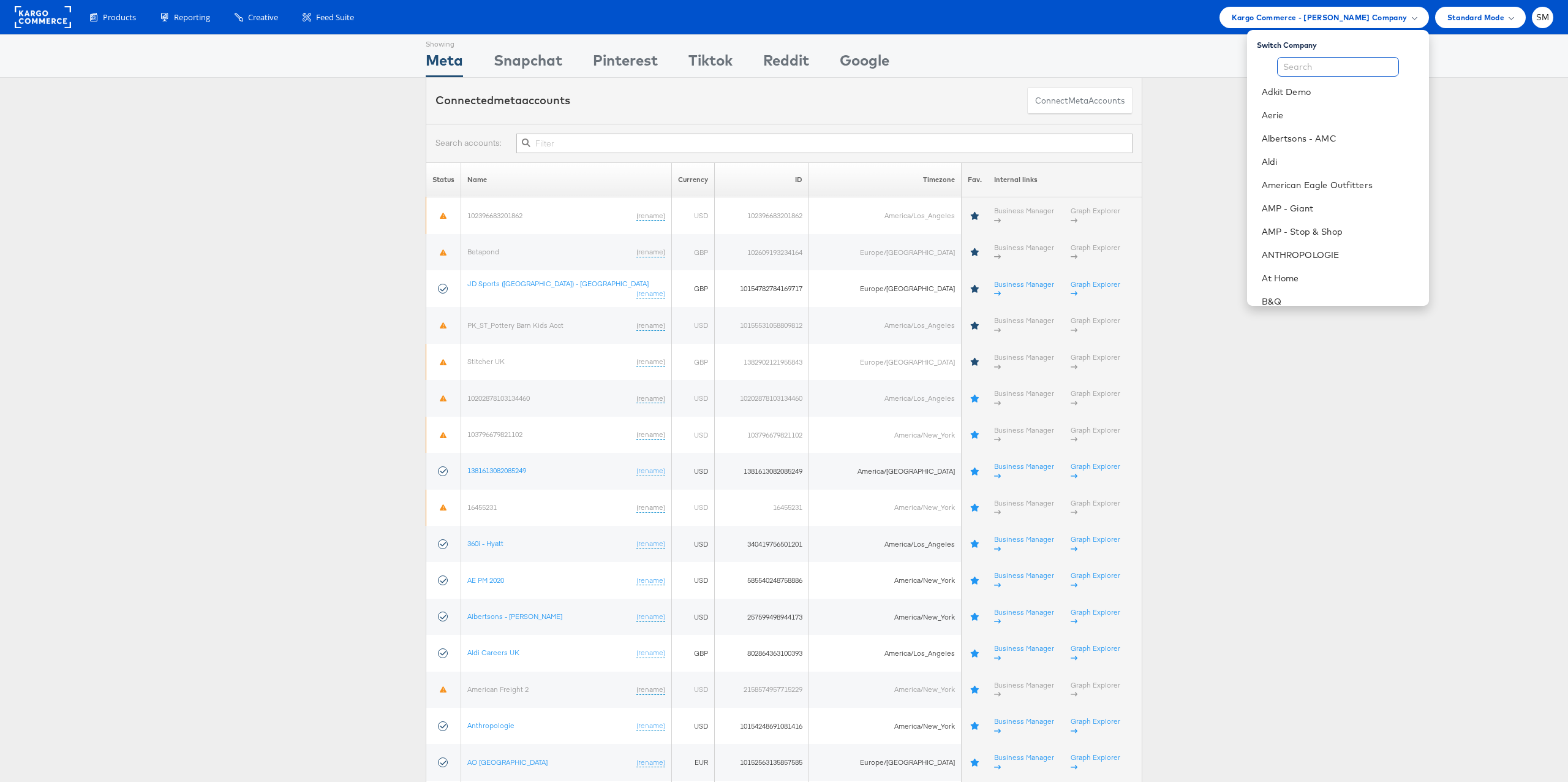
click at [1297, 63] on input "text" at bounding box center [1338, 66] width 122 height 19
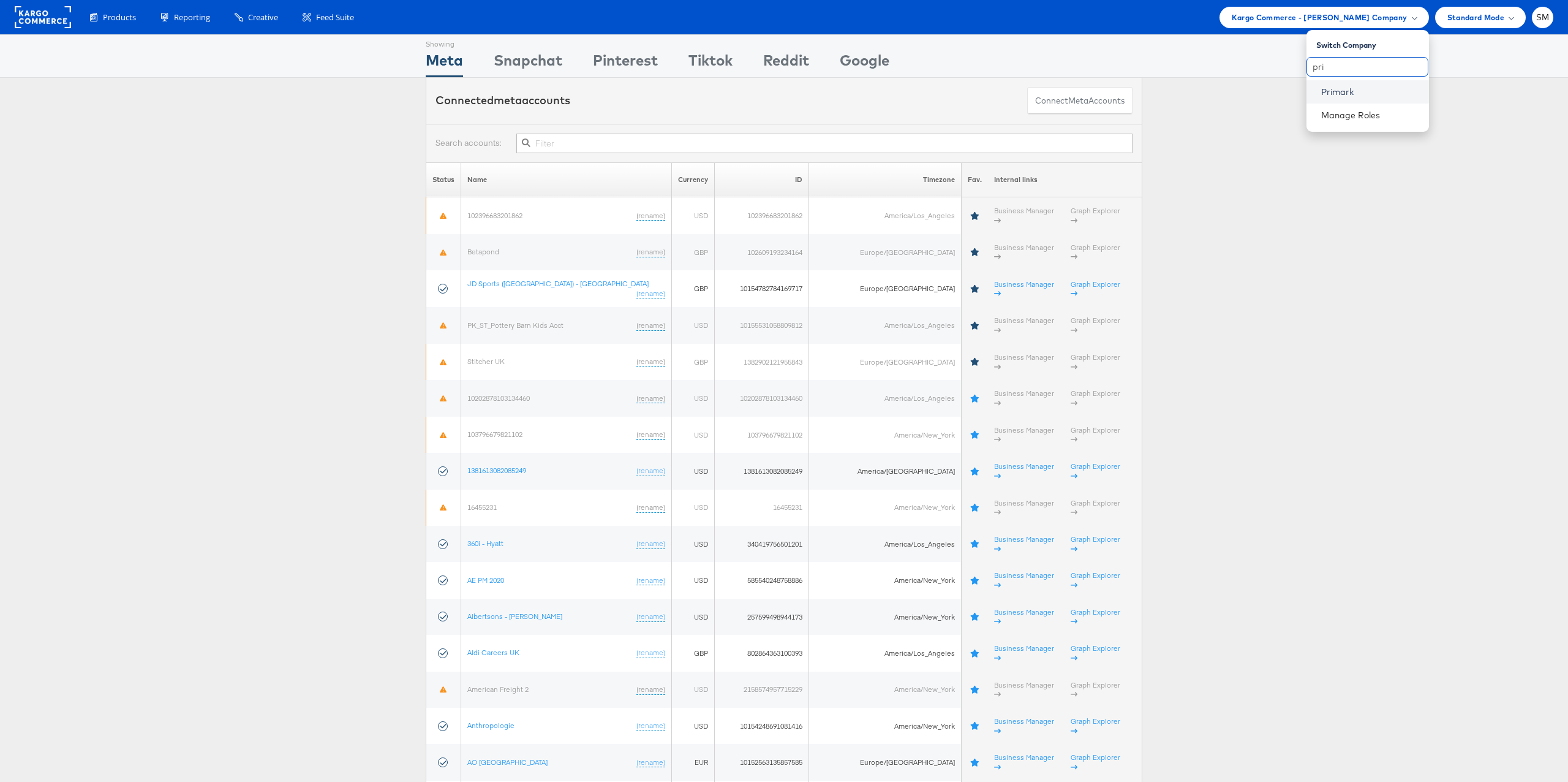
type input "pri"
click at [1343, 92] on link "Primark" at bounding box center [1371, 91] width 98 height 12
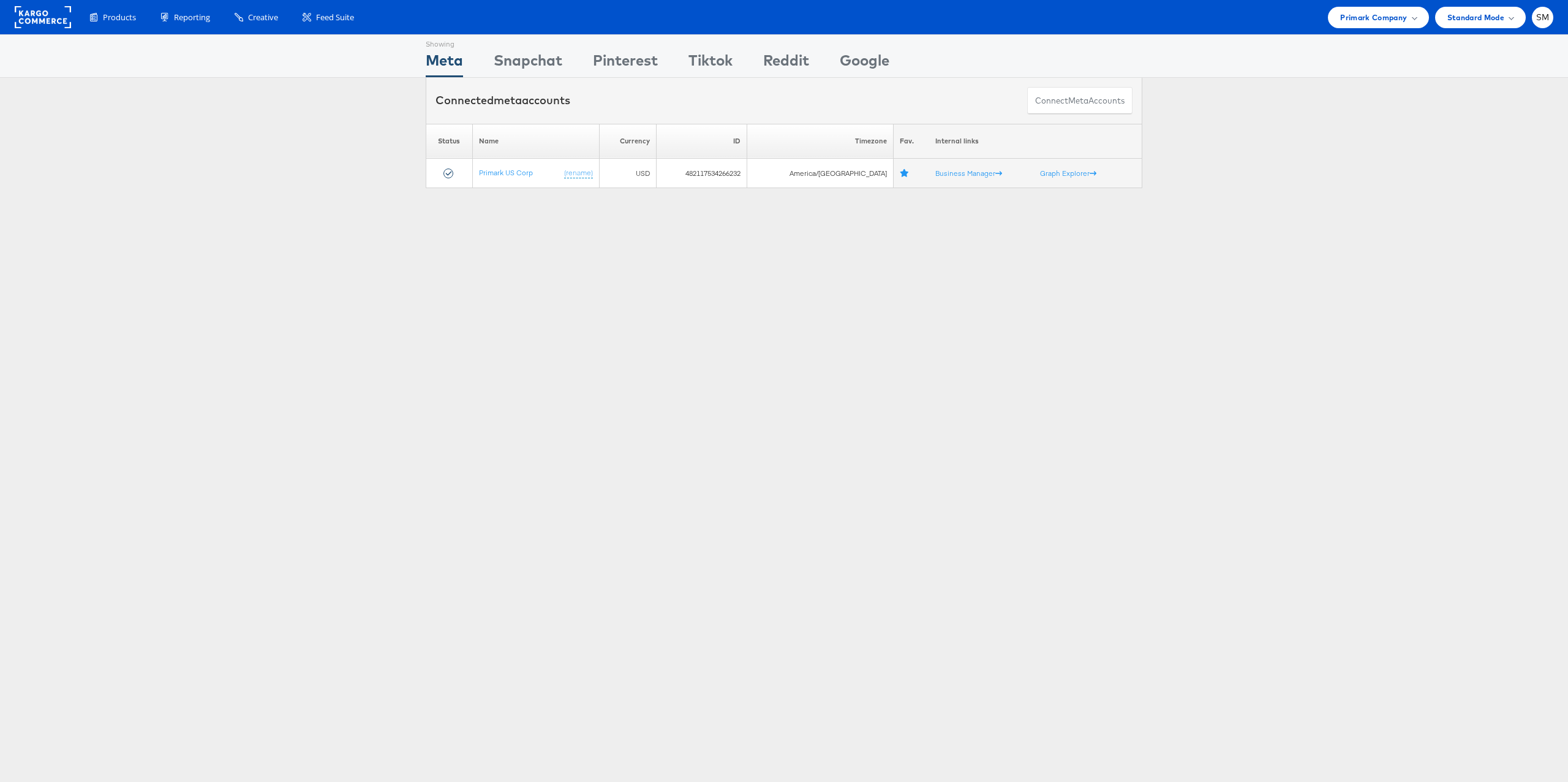
click at [124, 219] on div "Showing Meta Showing [GEOGRAPHIC_DATA] Showing Pinterest Showing Tiktok Showing…" at bounding box center [784, 340] width 1568 height 612
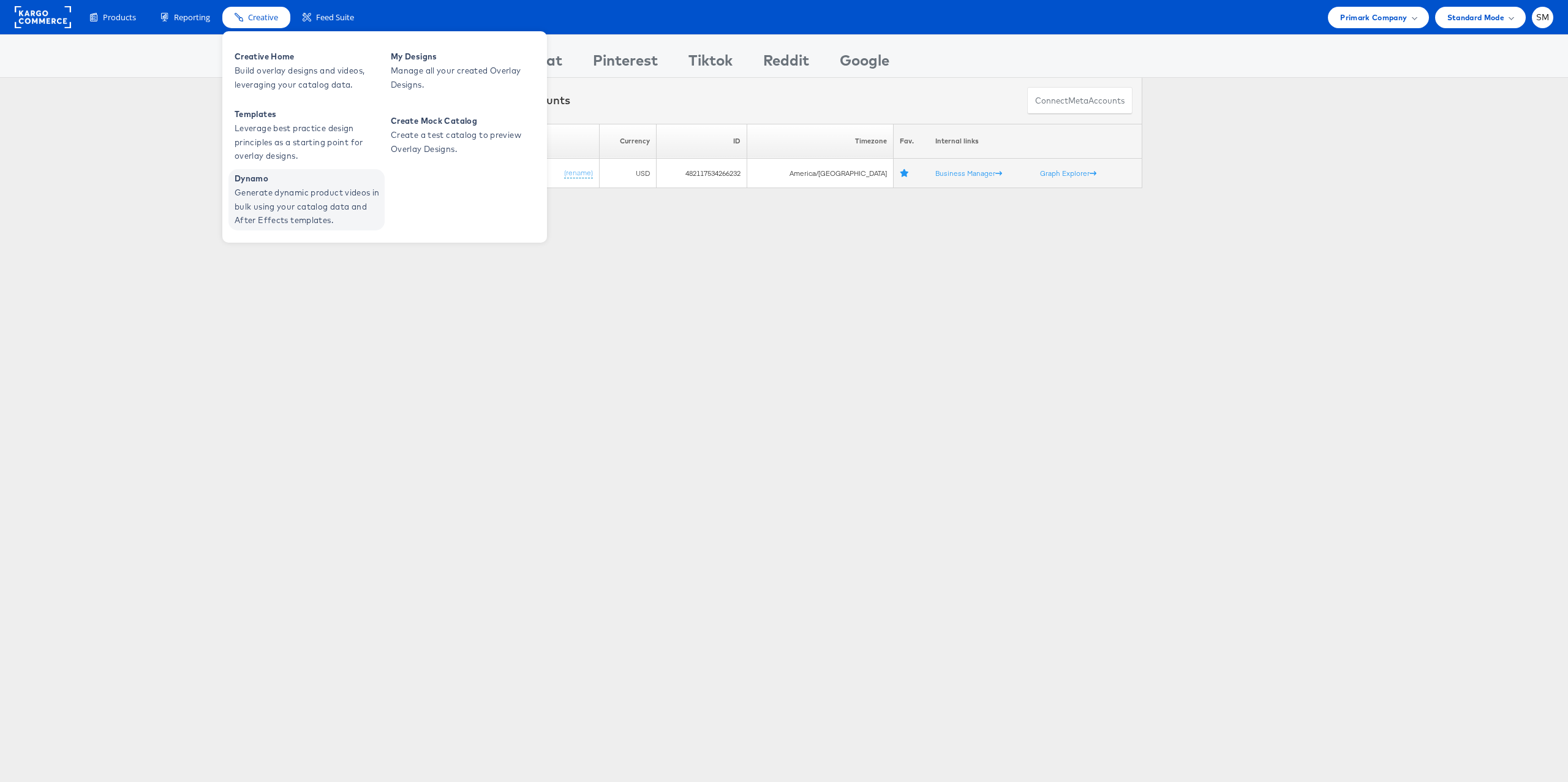
click at [303, 197] on span "Generate dynamic product videos in bulk using your catalog data and After Effec…" at bounding box center [308, 206] width 147 height 41
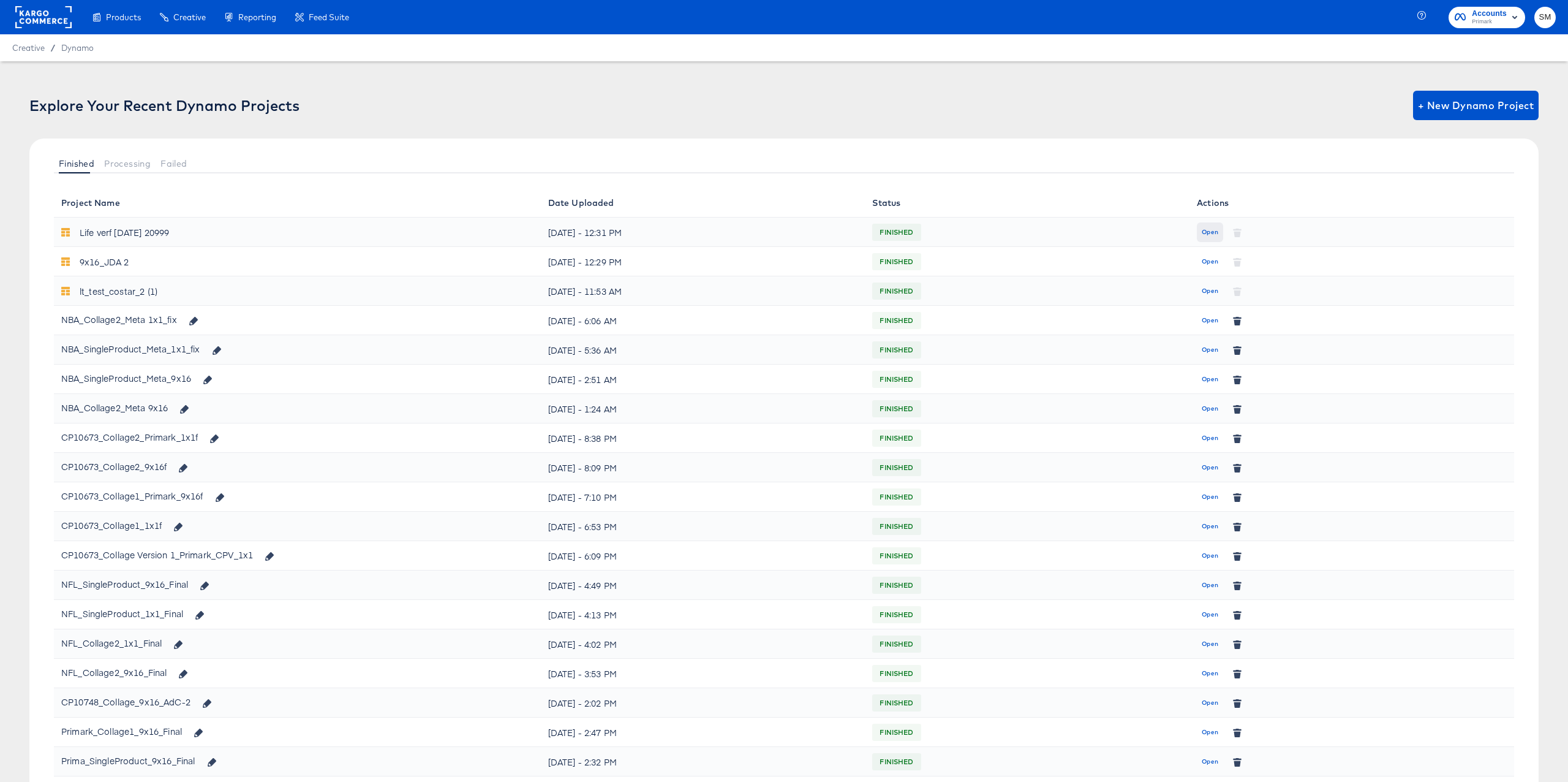
click at [1211, 229] on span "Open" at bounding box center [1210, 233] width 16 height 12
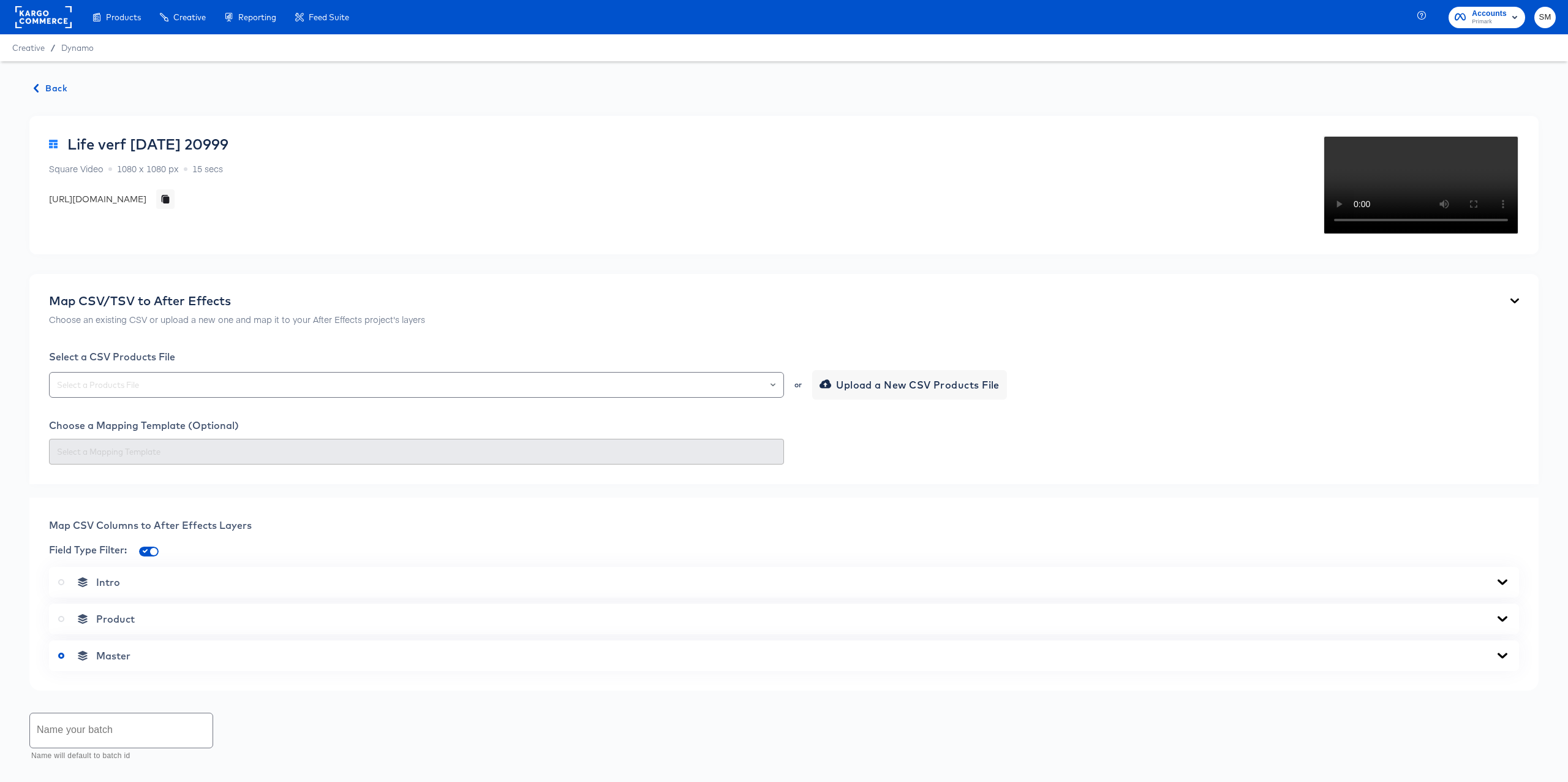
click at [58, 86] on span "Back" at bounding box center [51, 88] width 34 height 15
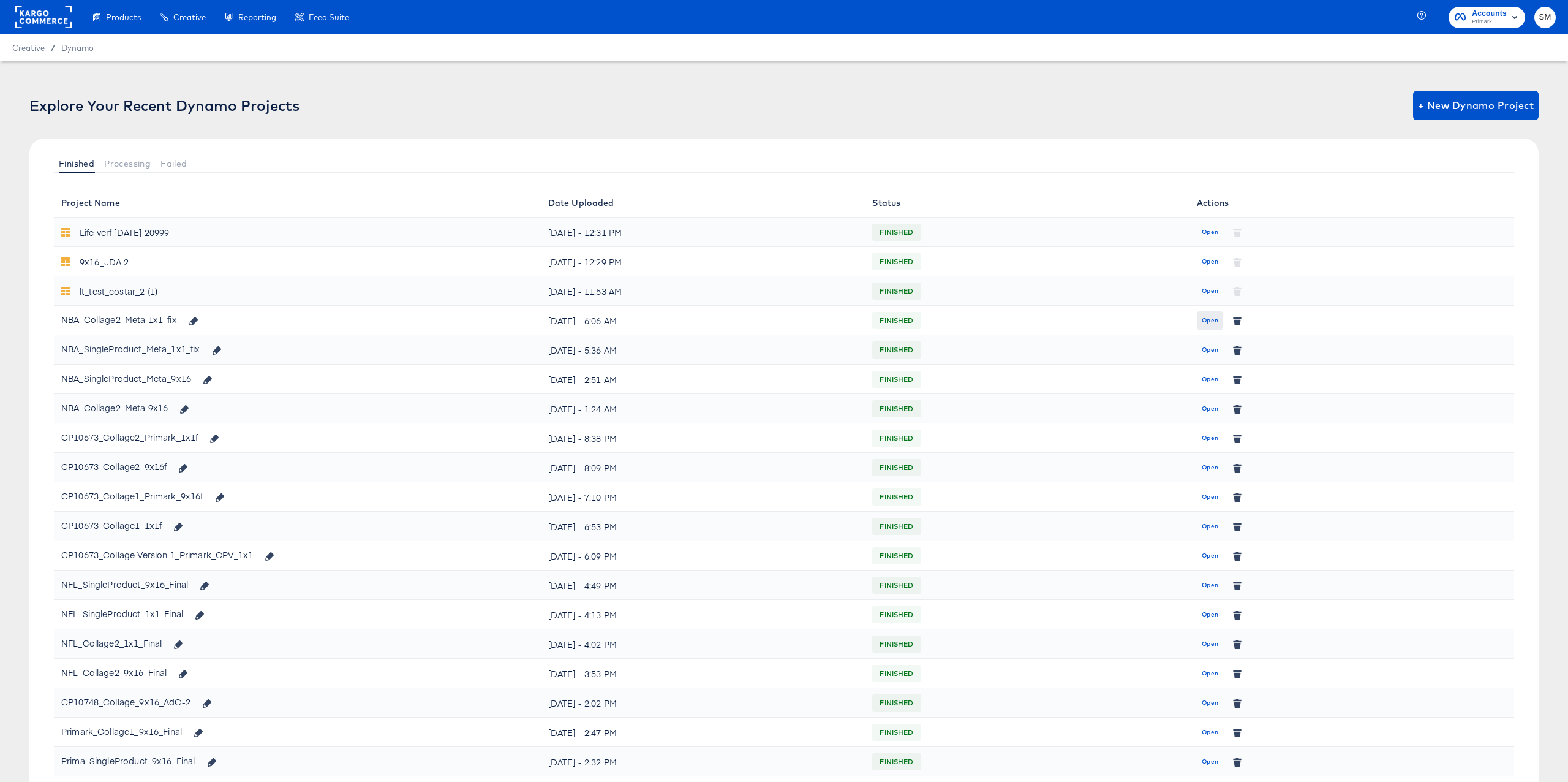
click at [1207, 318] on span "Open" at bounding box center [1210, 321] width 16 height 12
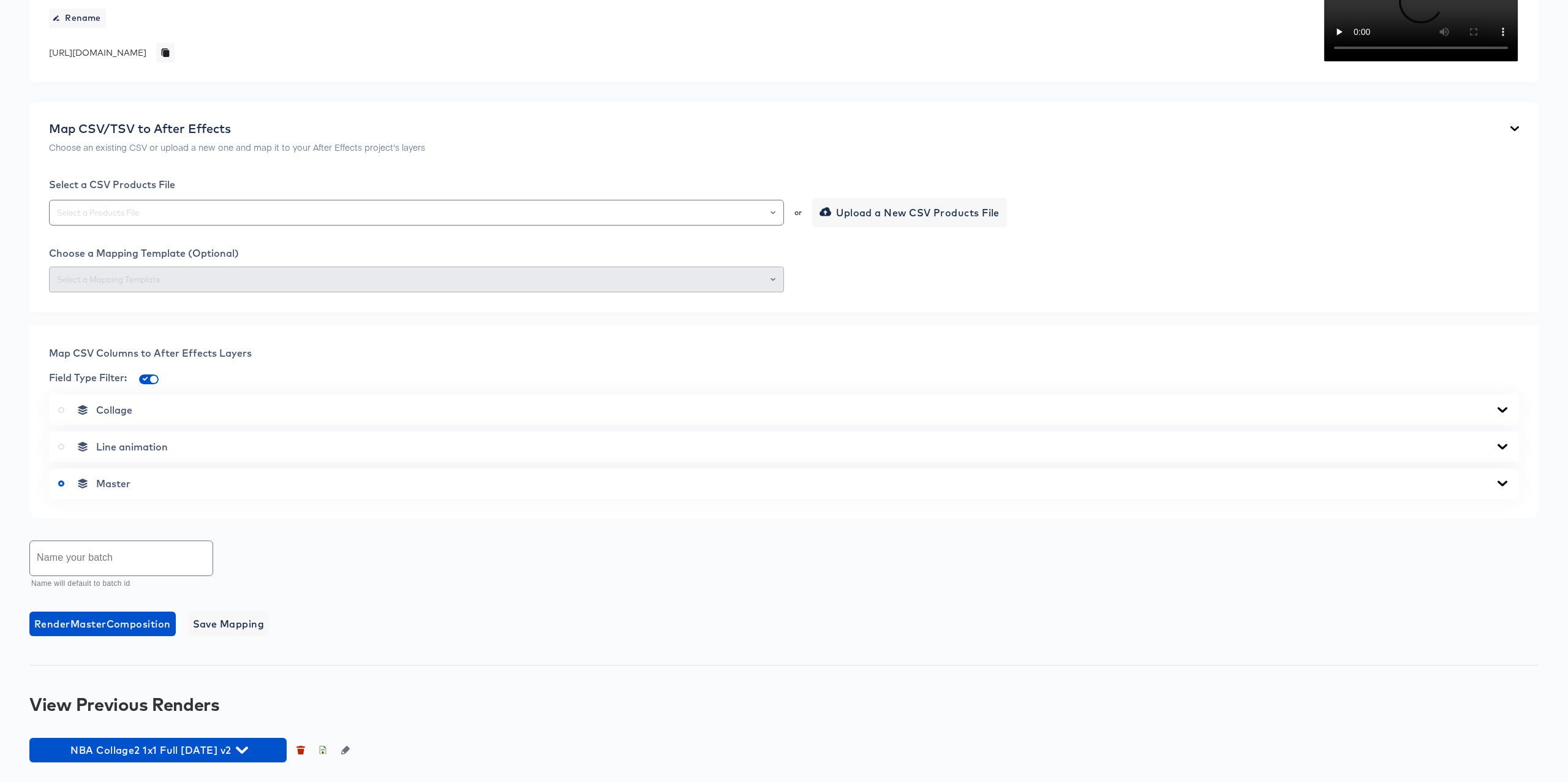
scroll to position [268, 0]
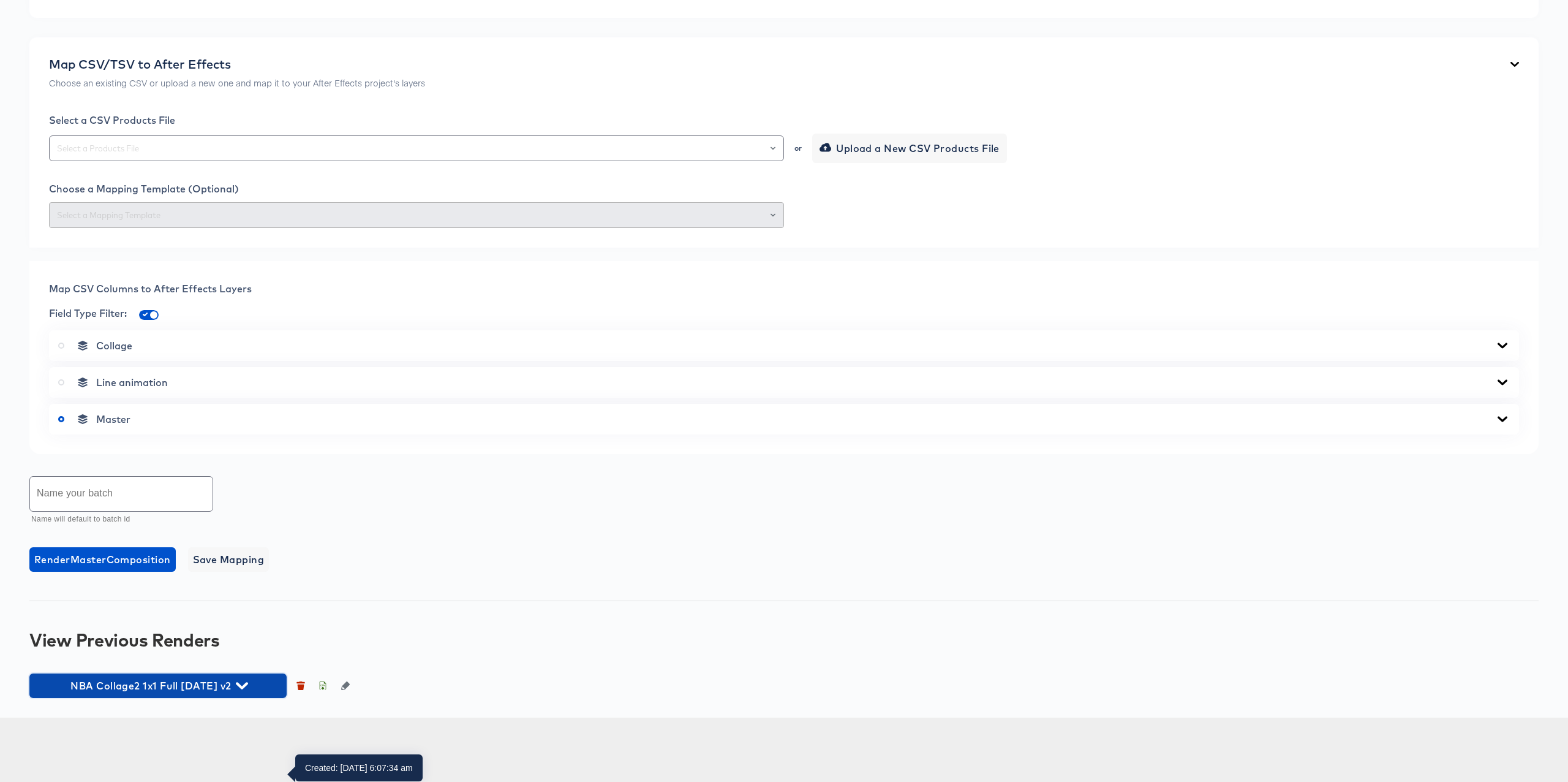
drag, startPoint x: 257, startPoint y: 748, endPoint x: 318, endPoint y: 699, distance: 78.2
click at [257, 694] on span "NBA Collage2 1x1 Full [DATE] v2" at bounding box center [158, 685] width 245 height 17
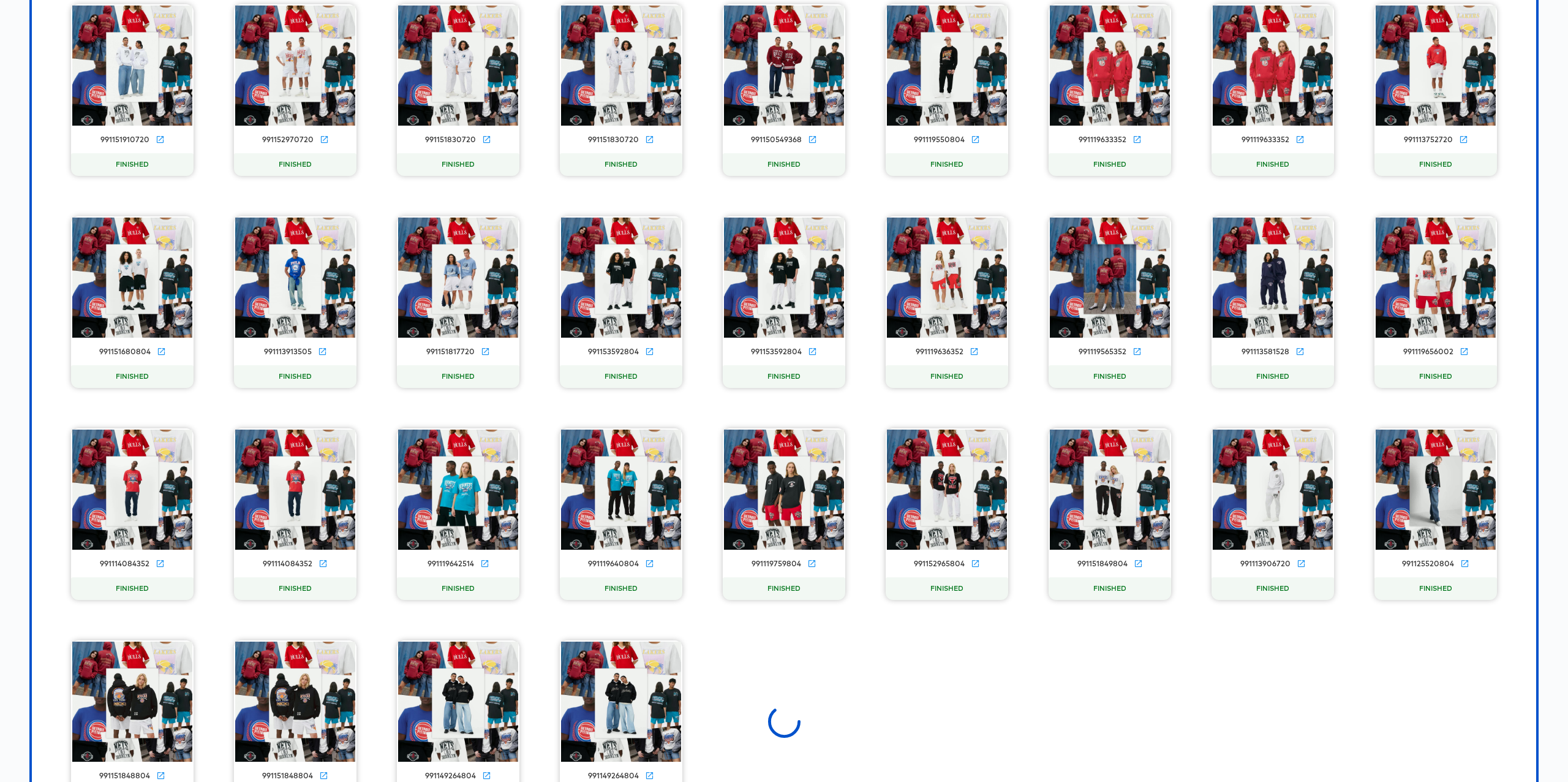
scroll to position [1355, 0]
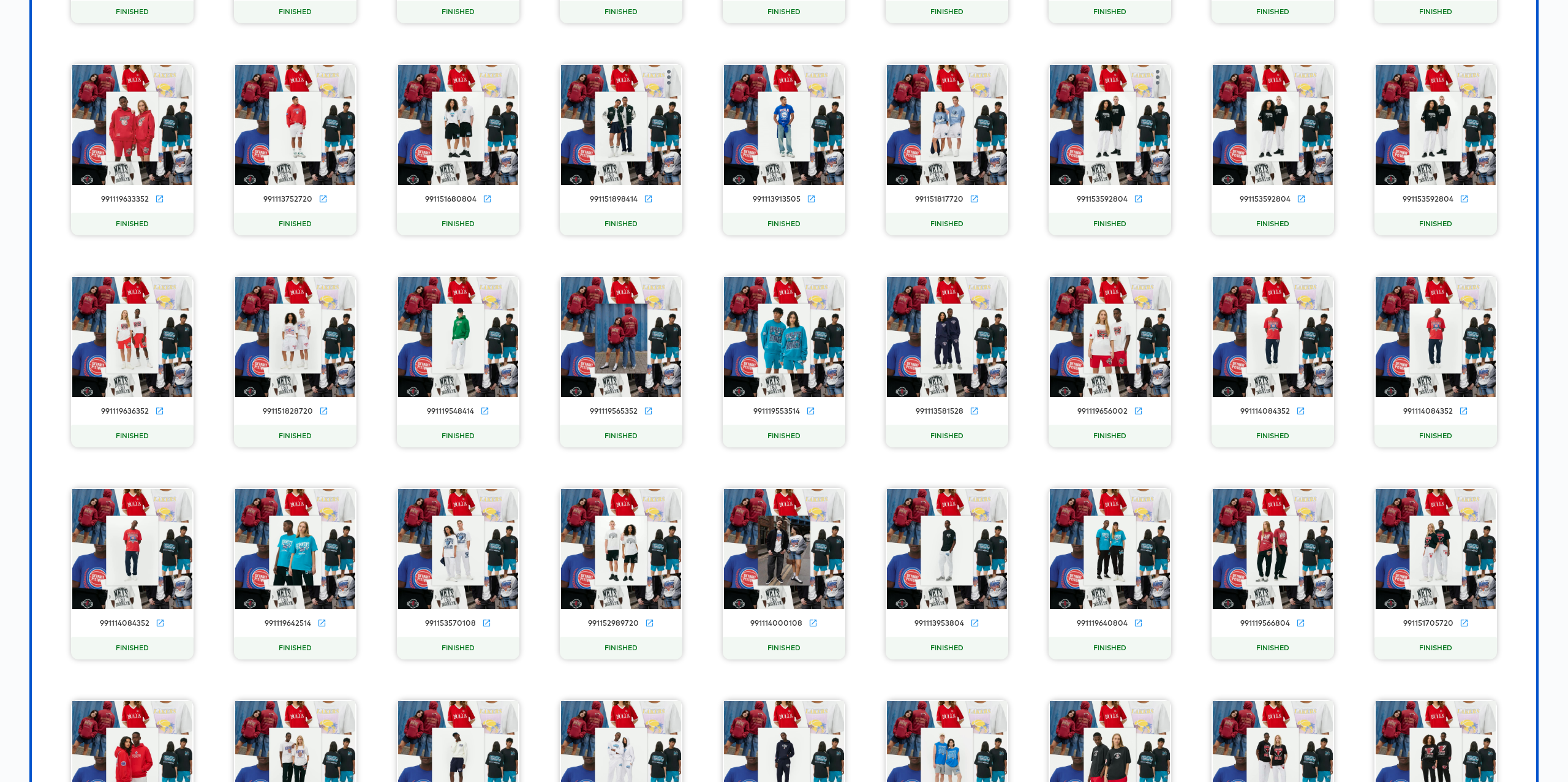
click at [639, 185] on video at bounding box center [621, 125] width 120 height 120
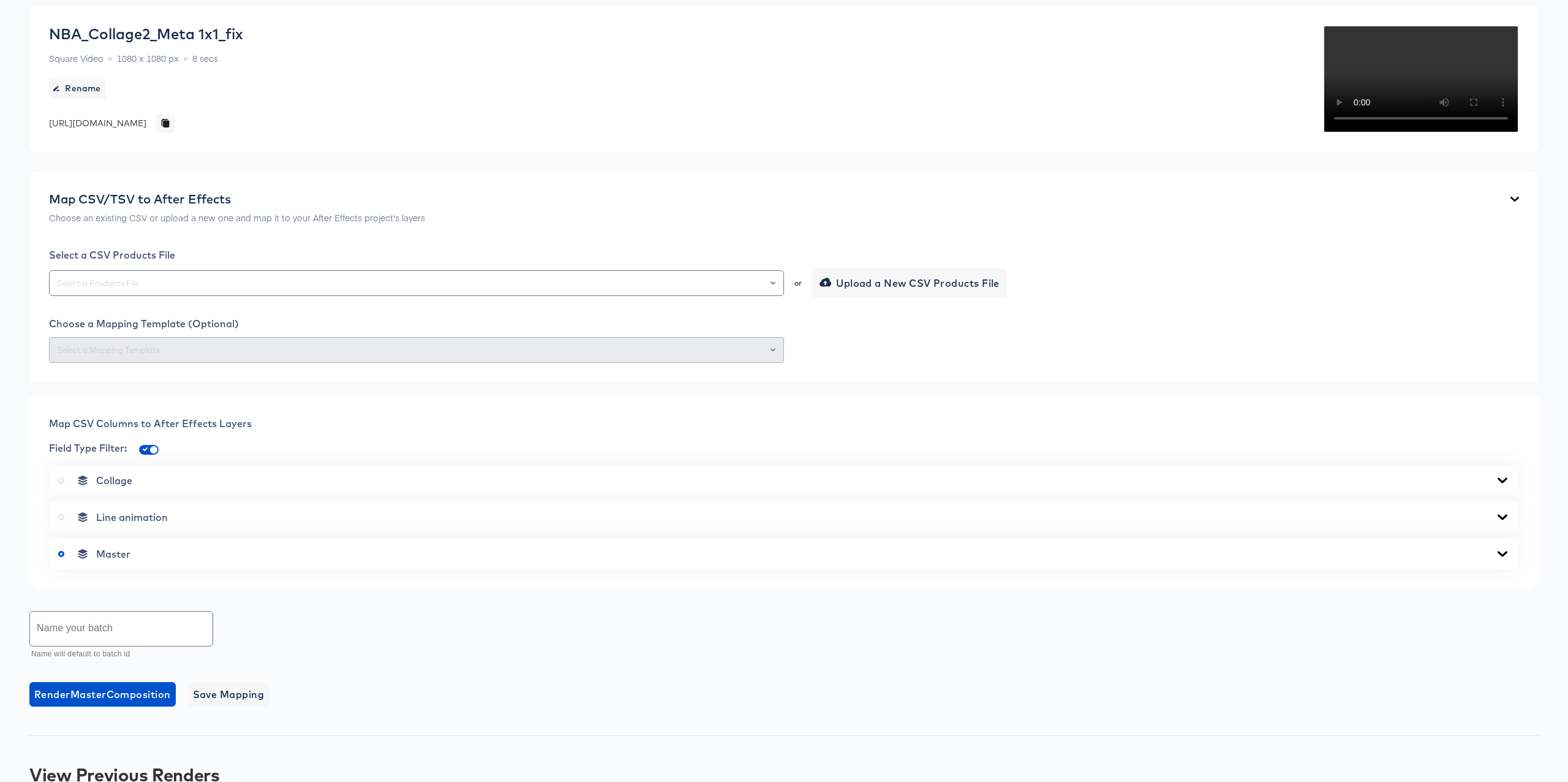
scroll to position [179, 0]
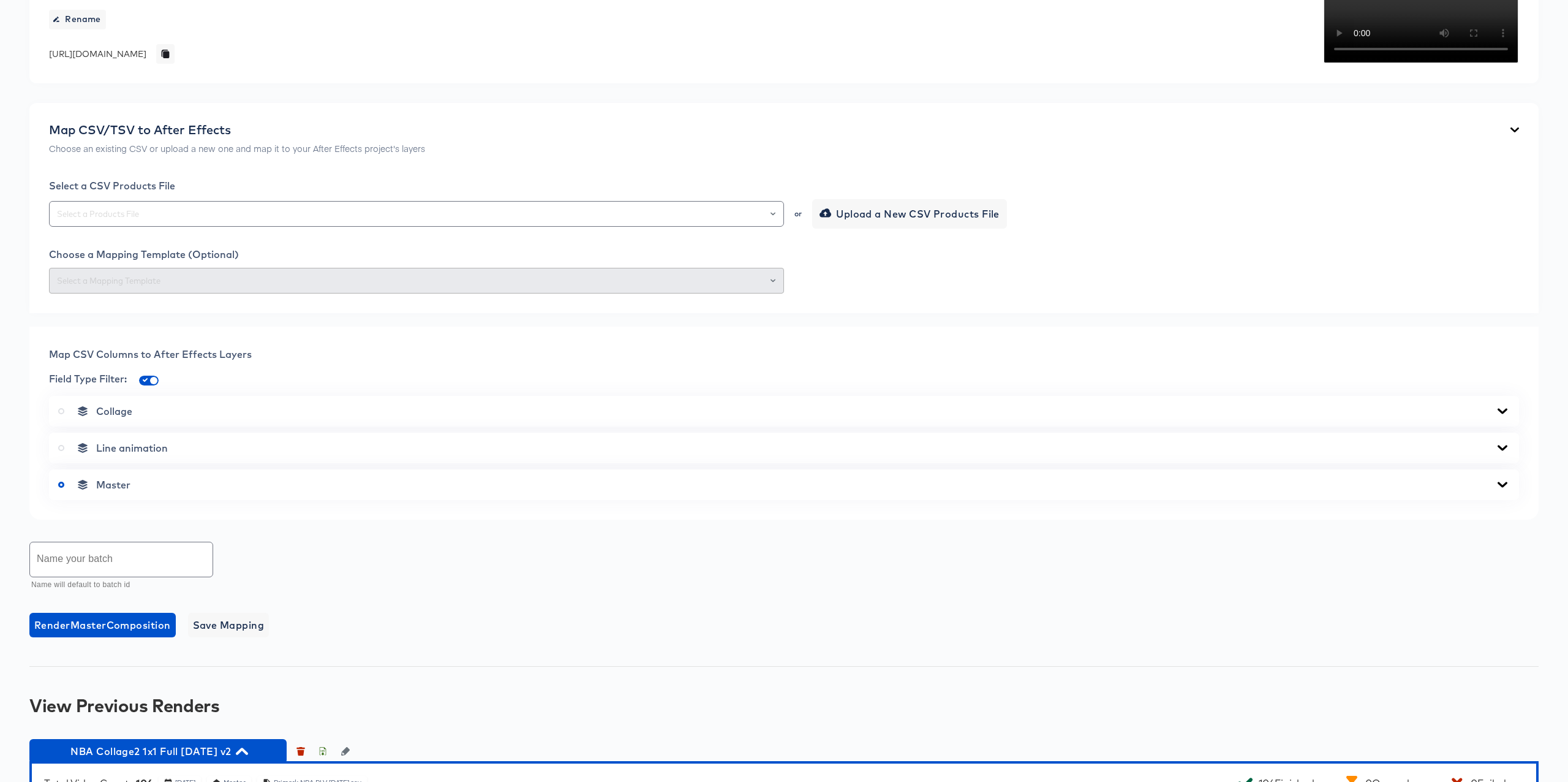
drag, startPoint x: 1507, startPoint y: 496, endPoint x: 1077, endPoint y: 356, distance: 452.2
click at [1507, 413] on icon at bounding box center [1503, 411] width 10 height 6
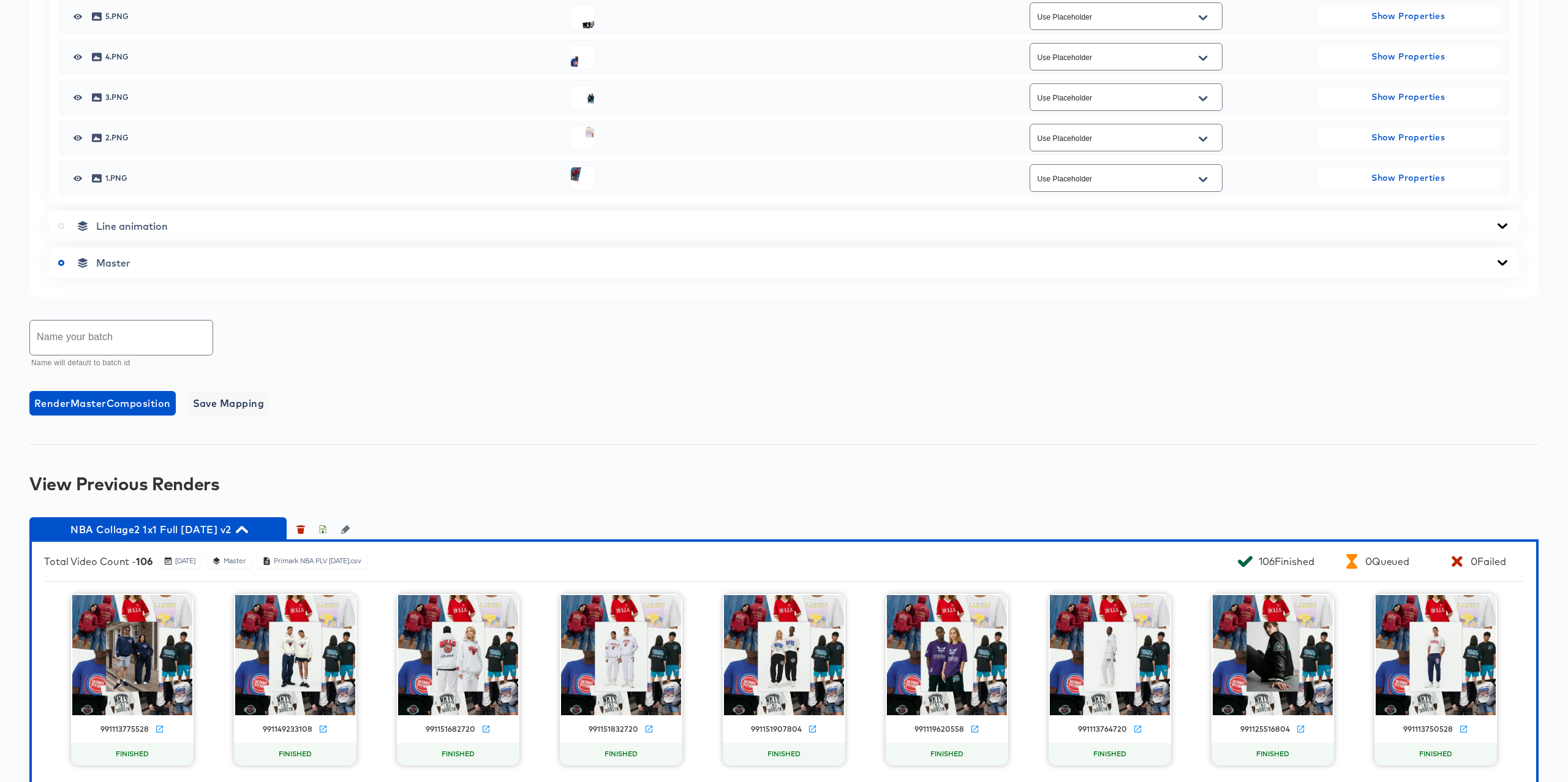
scroll to position [916, 0]
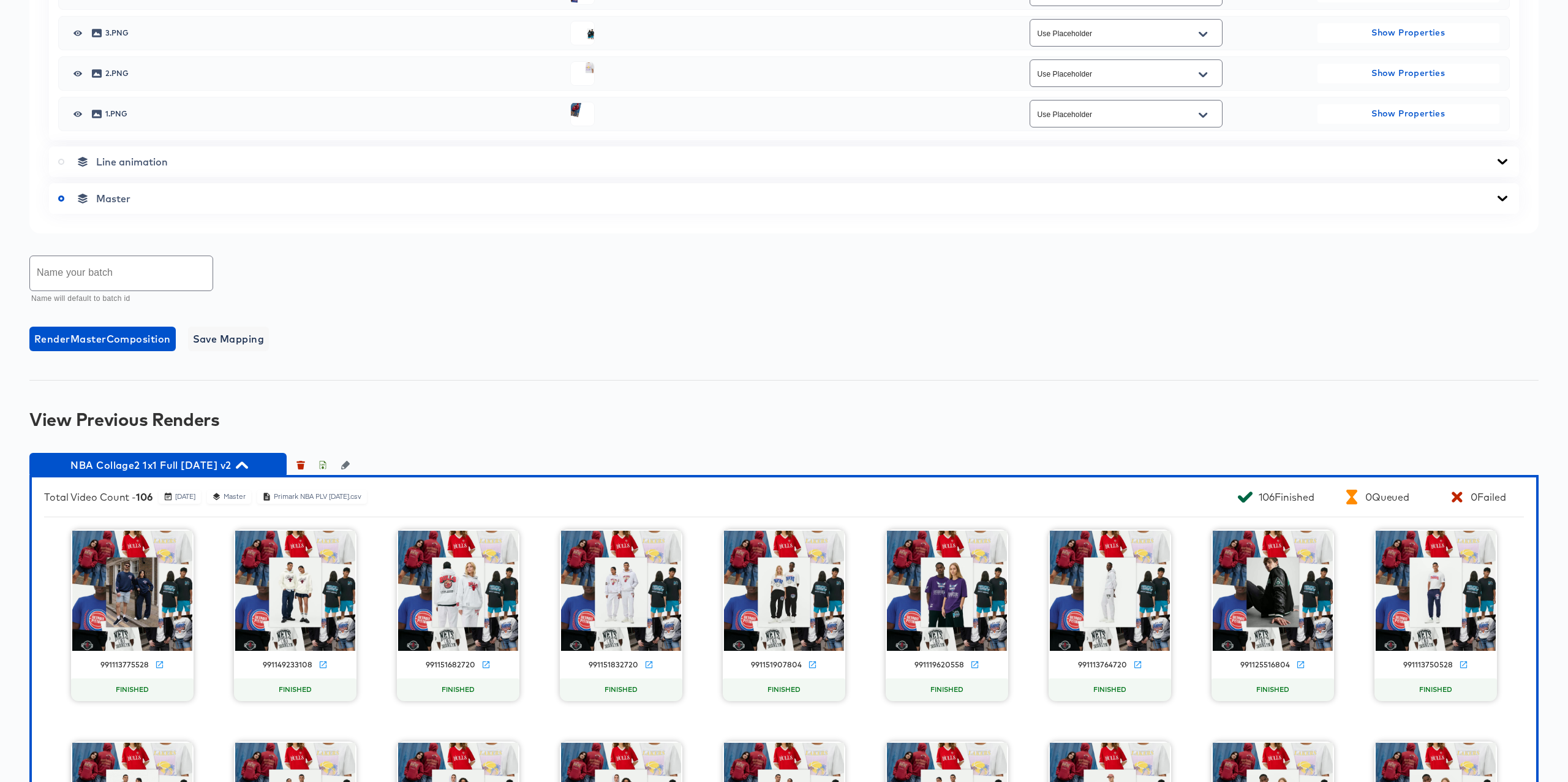
click at [1506, 167] on icon at bounding box center [1502, 162] width 14 height 10
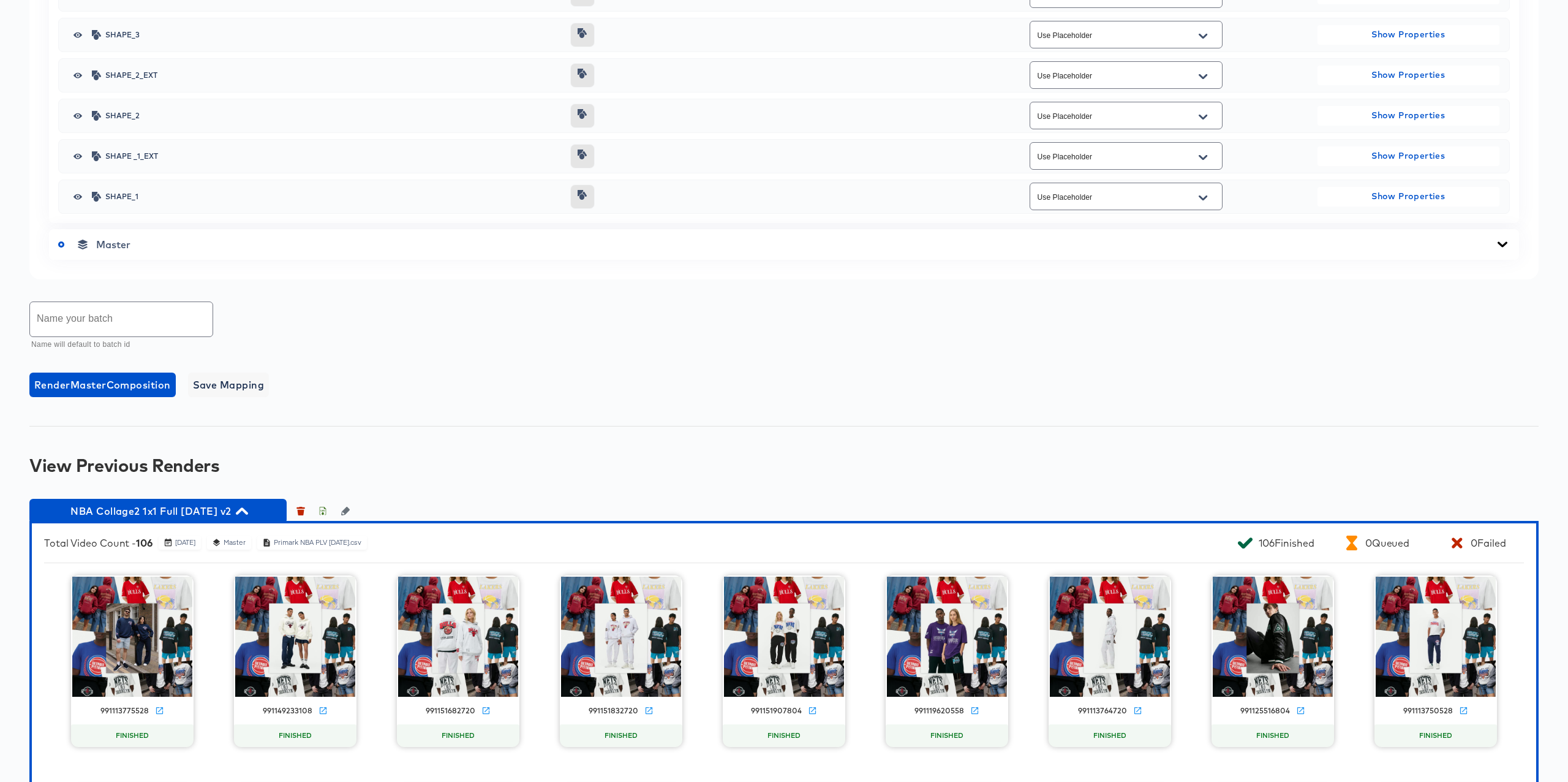
scroll to position [1322, 0]
click at [1499, 259] on div "Master" at bounding box center [784, 243] width 1470 height 31
click at [1510, 259] on div "Master" at bounding box center [784, 243] width 1470 height 31
click at [1504, 246] on icon at bounding box center [1503, 243] width 10 height 6
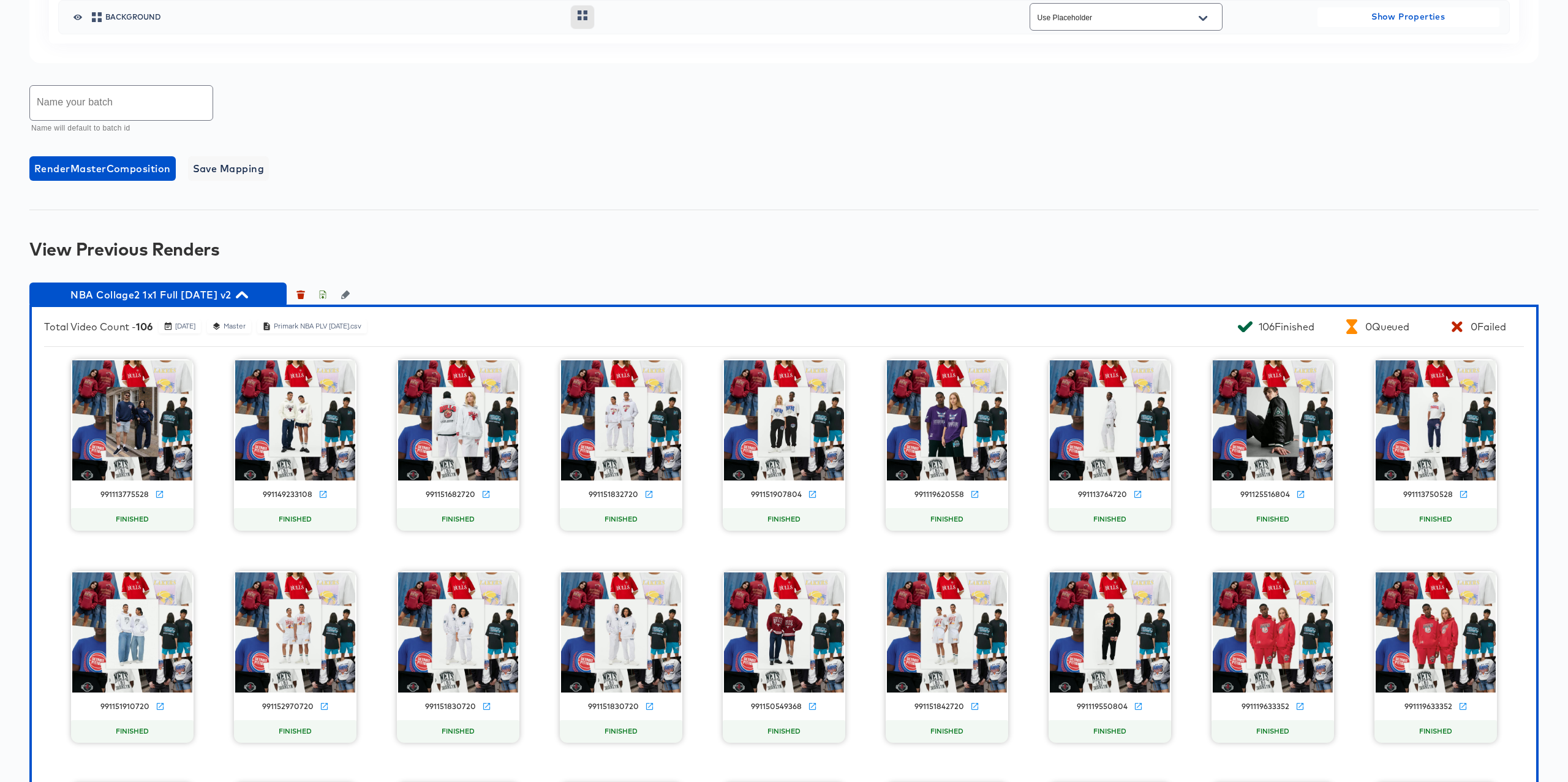
scroll to position [2116, 0]
